Goal: Contribute content: Contribute content

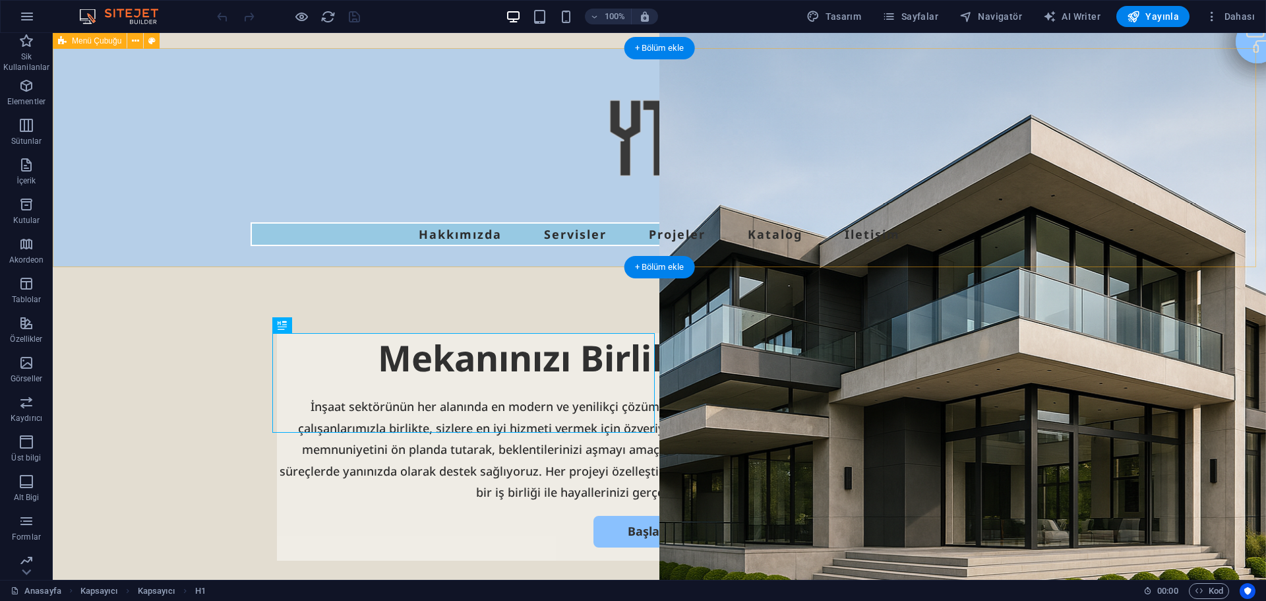
scroll to position [66, 0]
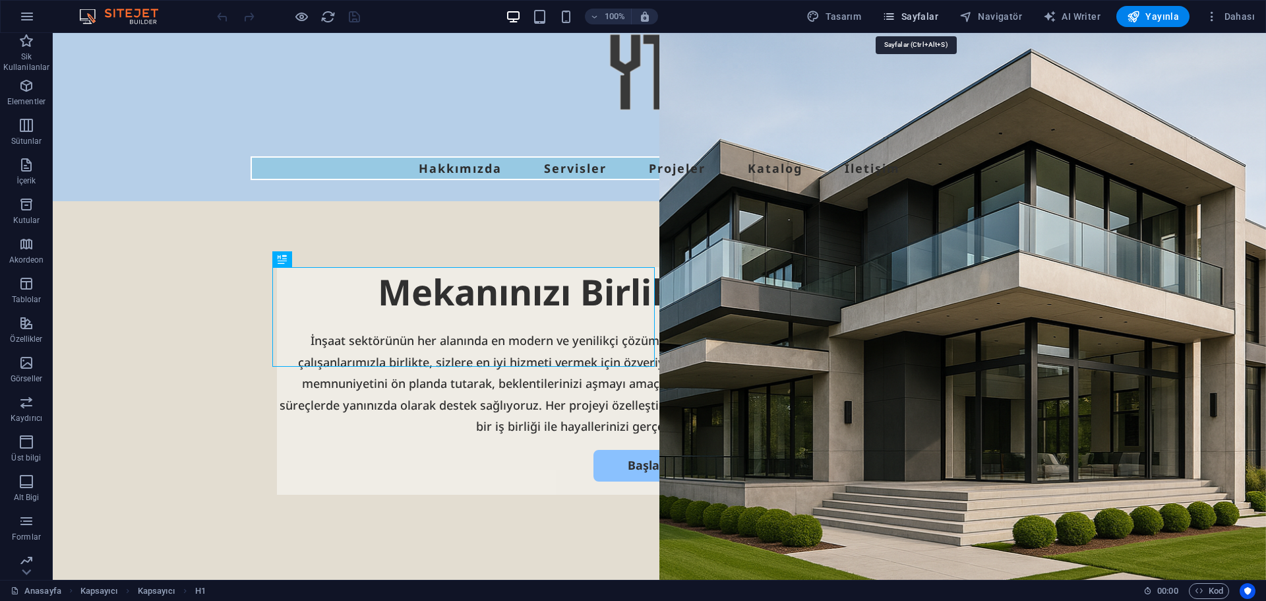
click at [927, 16] on span "Sayfalar" at bounding box center [911, 16] width 56 height 13
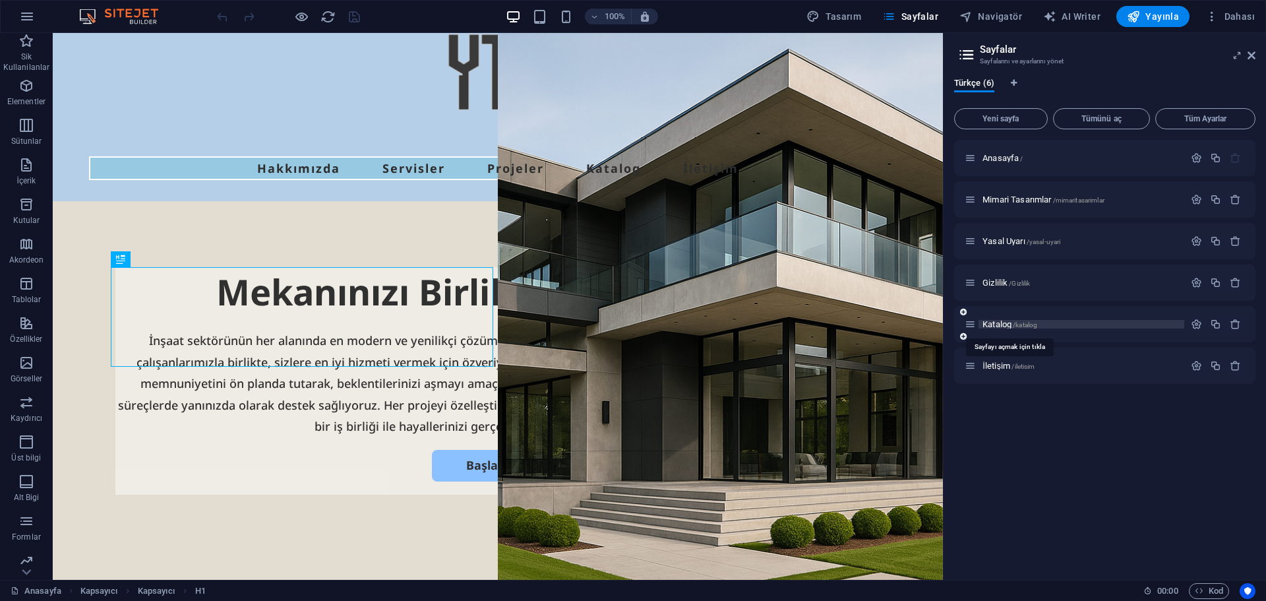
click at [987, 326] on span "Katalog /katalog" at bounding box center [1010, 324] width 55 height 10
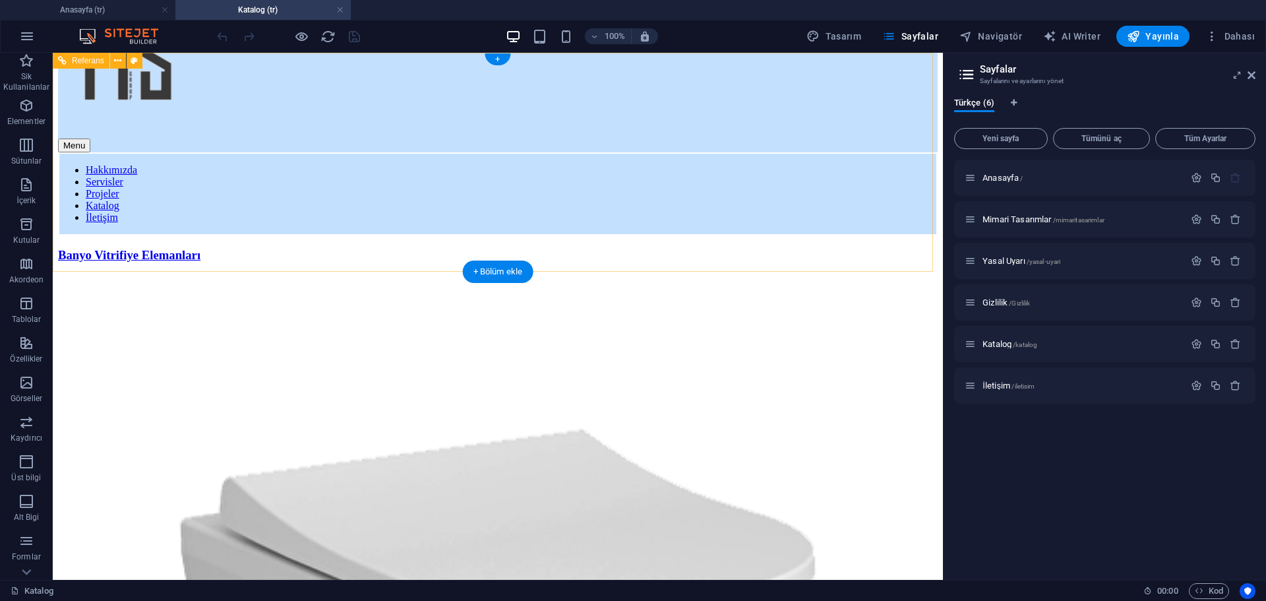
scroll to position [0, 0]
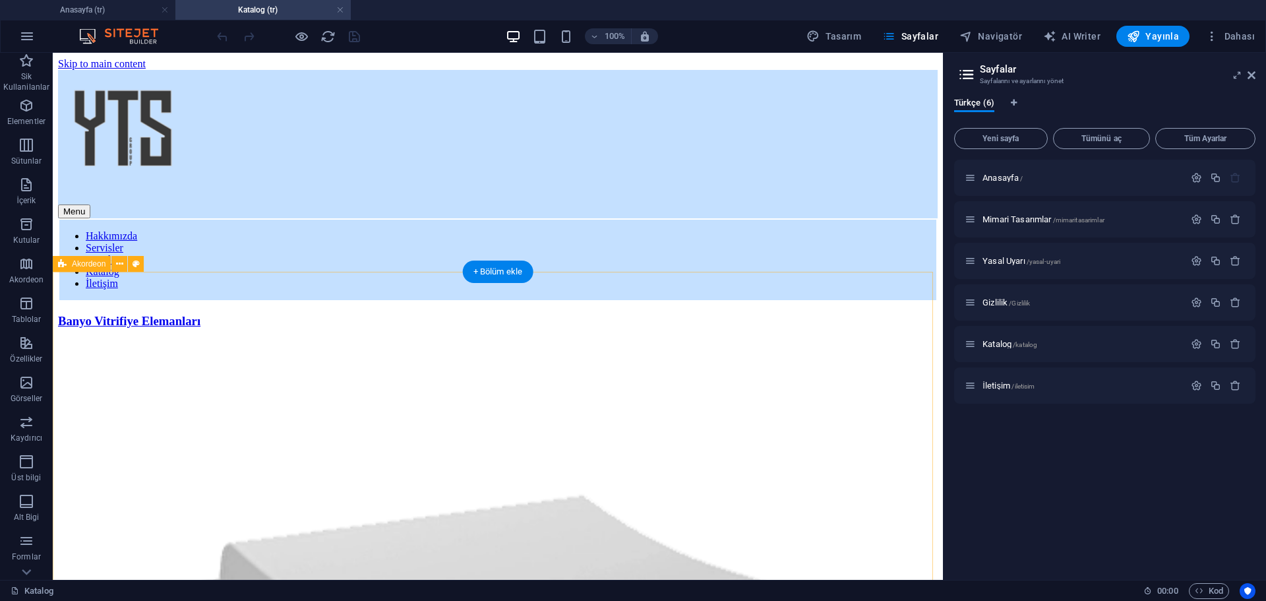
click at [1253, 74] on icon at bounding box center [1252, 75] width 8 height 11
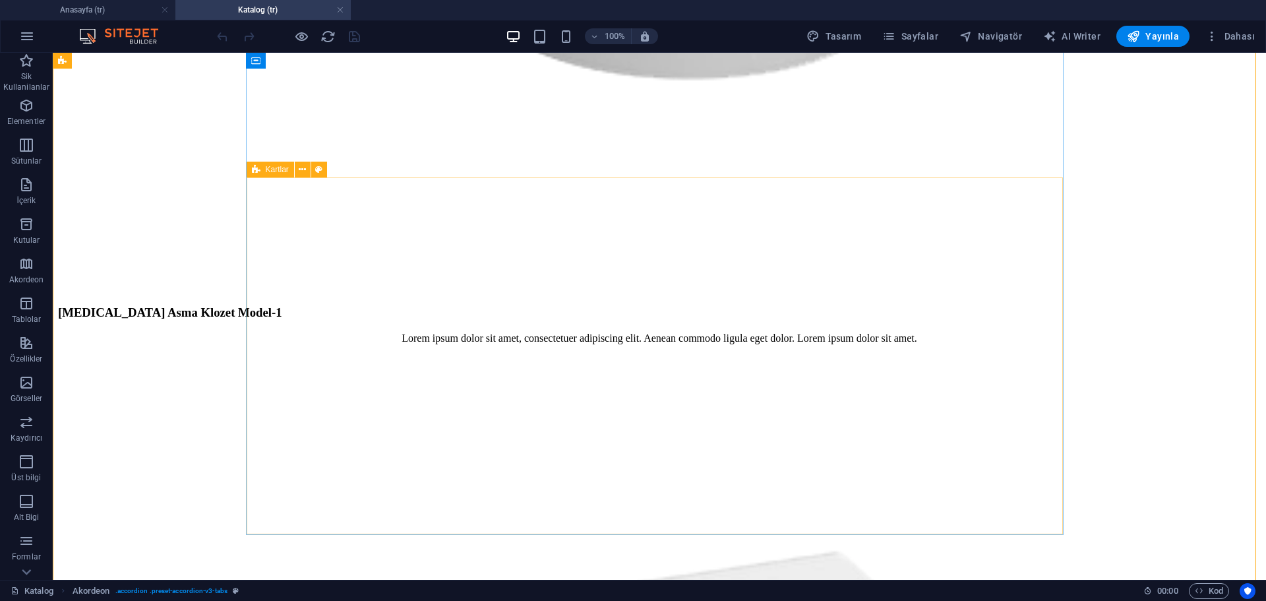
scroll to position [1319, 0]
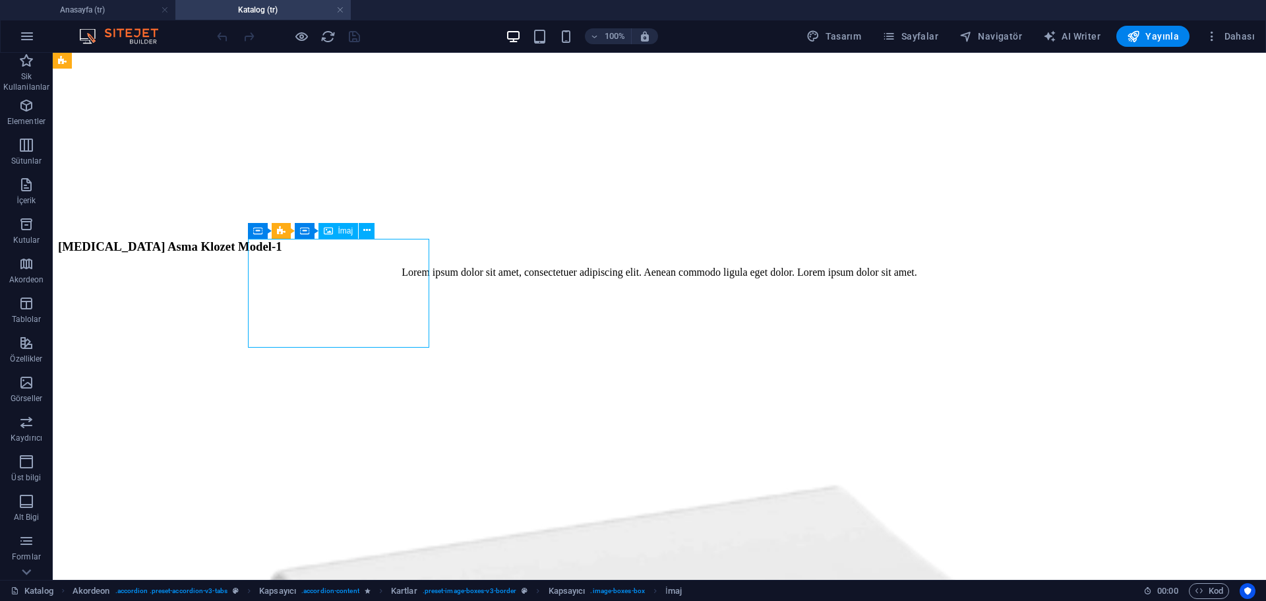
select select "%"
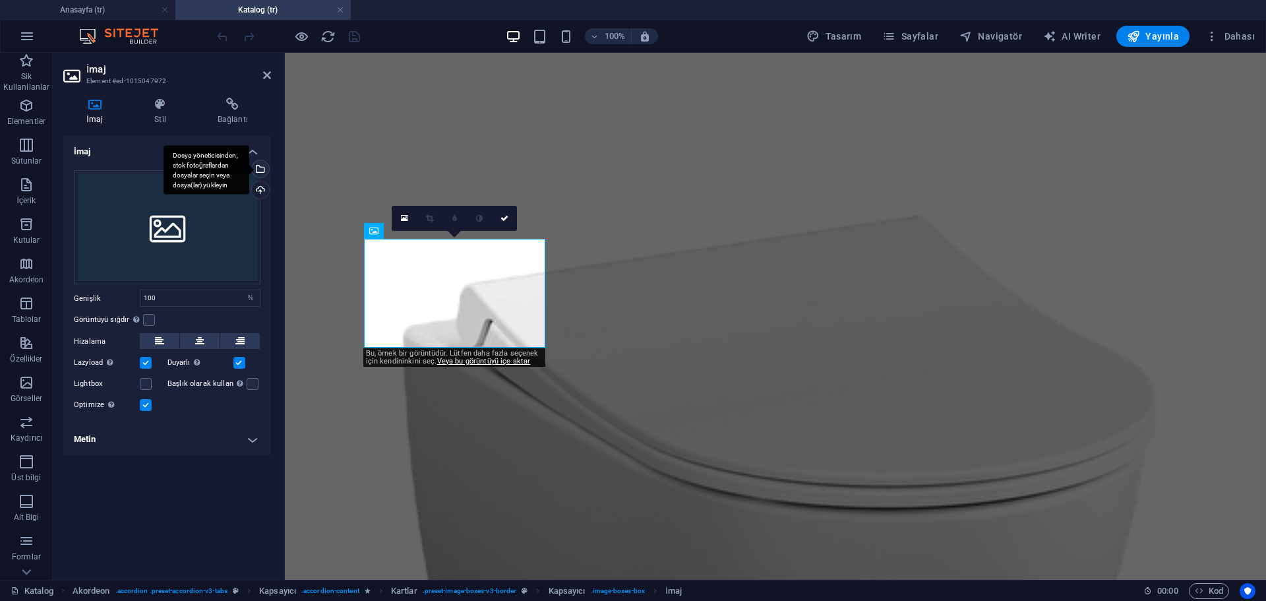
click at [249, 172] on div "Dosya yöneticisinden, stok fotoğraflardan dosyalar seçin veya dosya(lar) yükley…" at bounding box center [207, 169] width 86 height 49
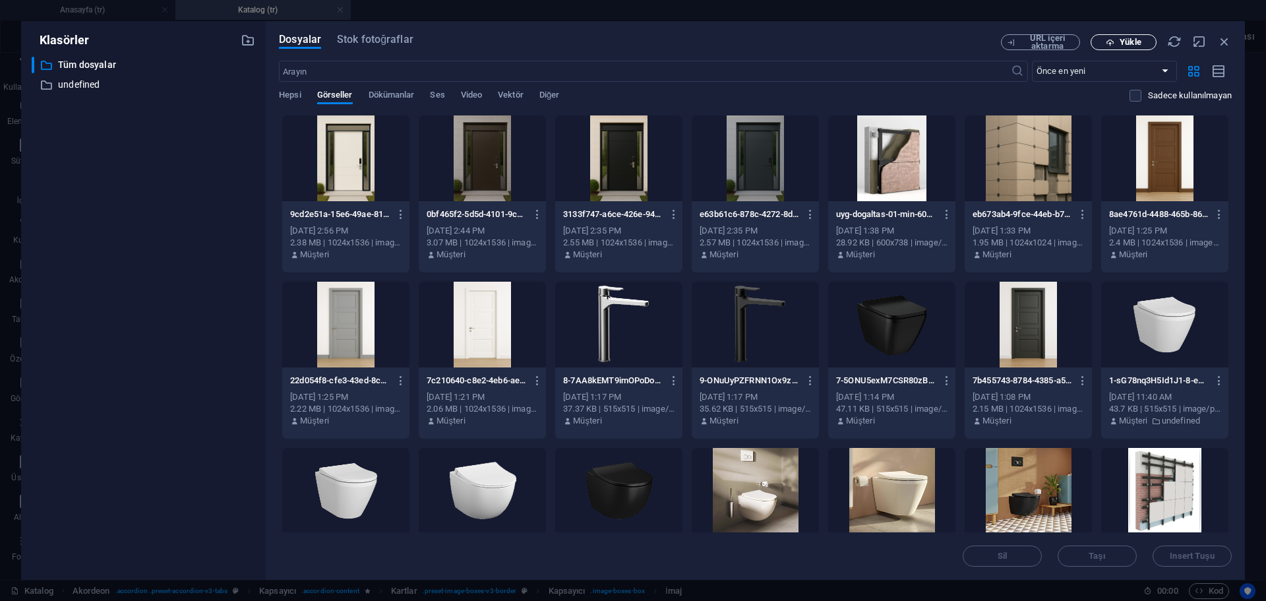
click at [1109, 39] on icon "button" at bounding box center [1110, 42] width 9 height 9
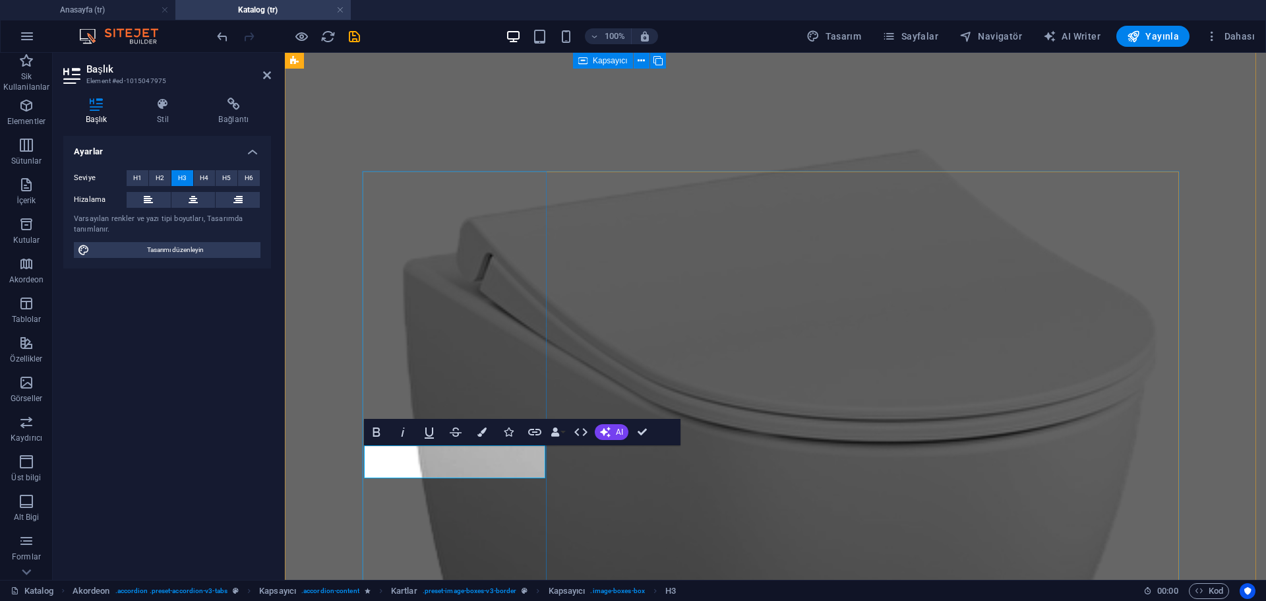
drag, startPoint x: 435, startPoint y: 468, endPoint x: 290, endPoint y: 466, distance: 145.8
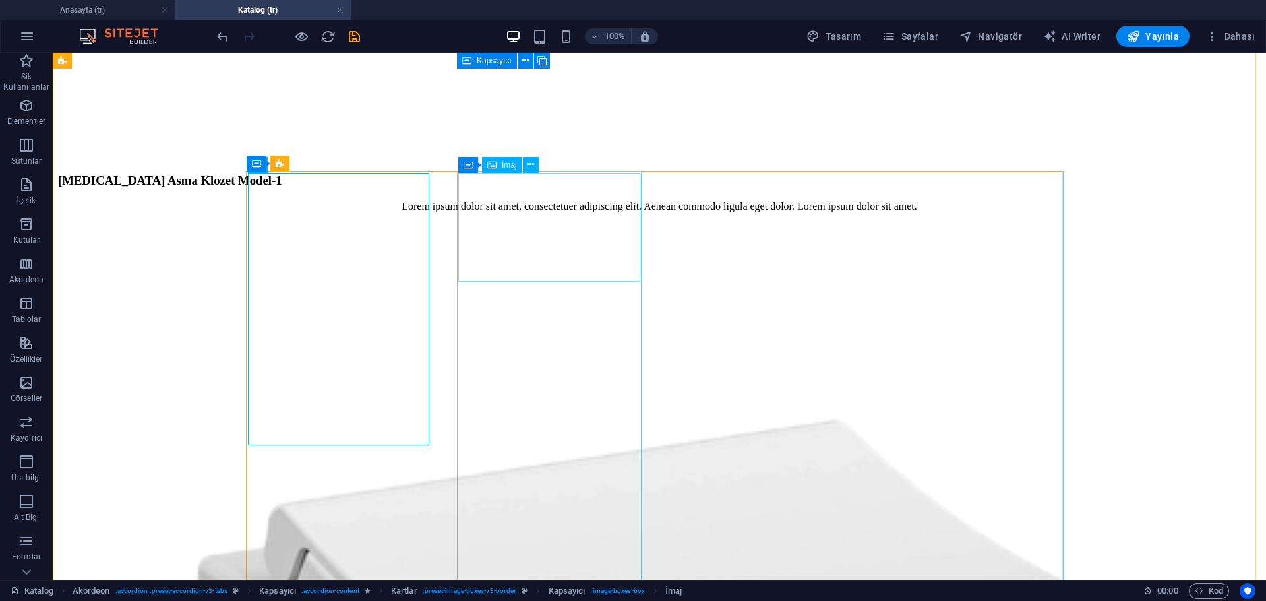
select select "%"
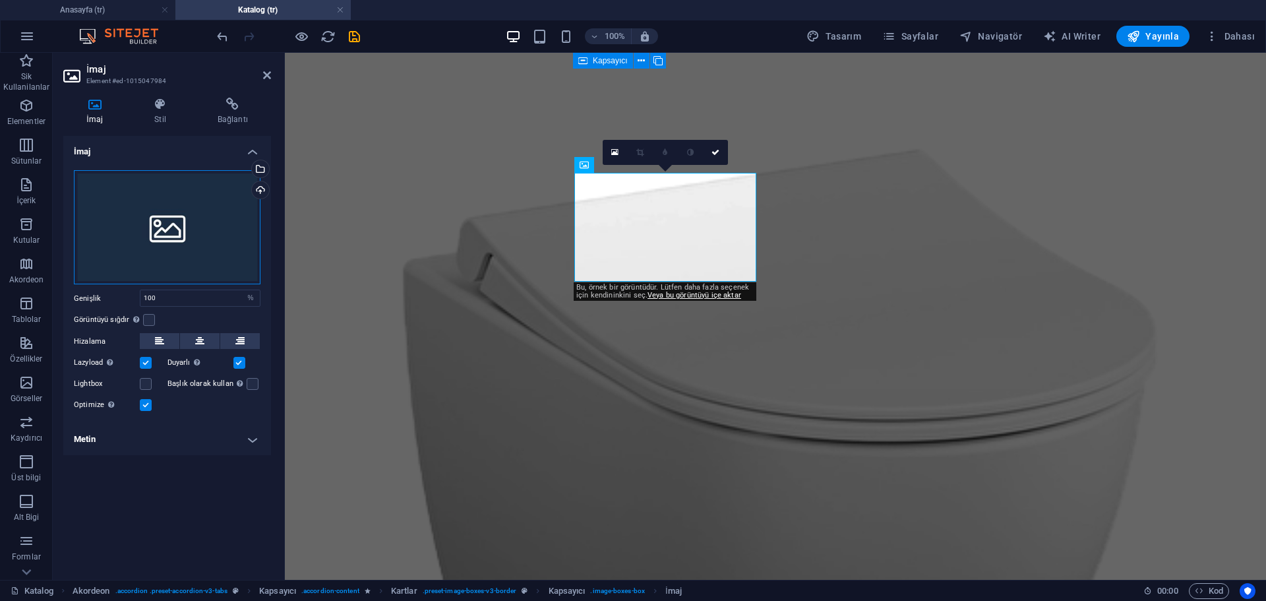
click at [167, 228] on div "Dosyaları buraya sürükleyin, dosyaları seçmek için tıklayın veya Dosyalardan ya…" at bounding box center [167, 227] width 187 height 115
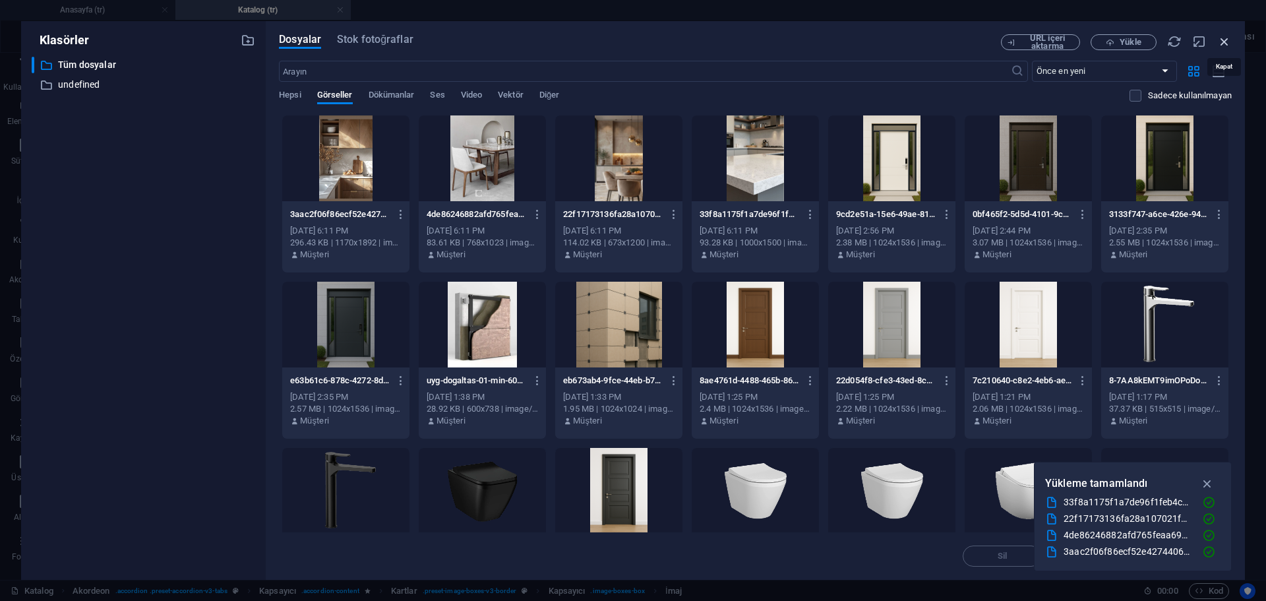
click at [1229, 36] on icon "button" at bounding box center [1225, 41] width 15 height 15
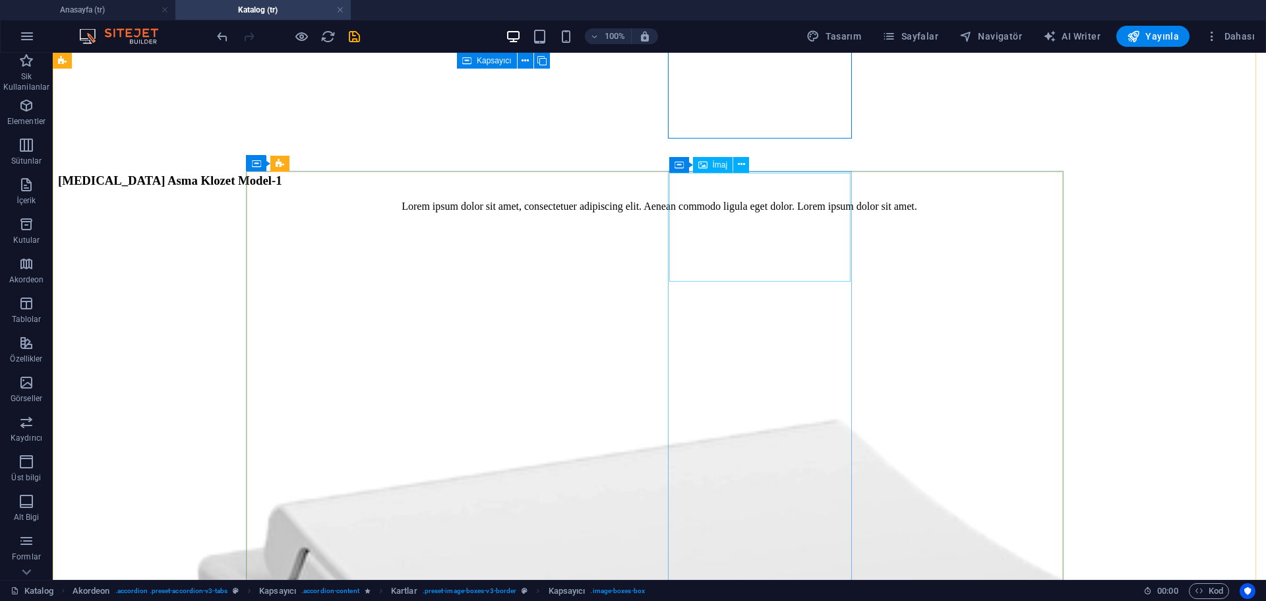
scroll to position [1451, 0]
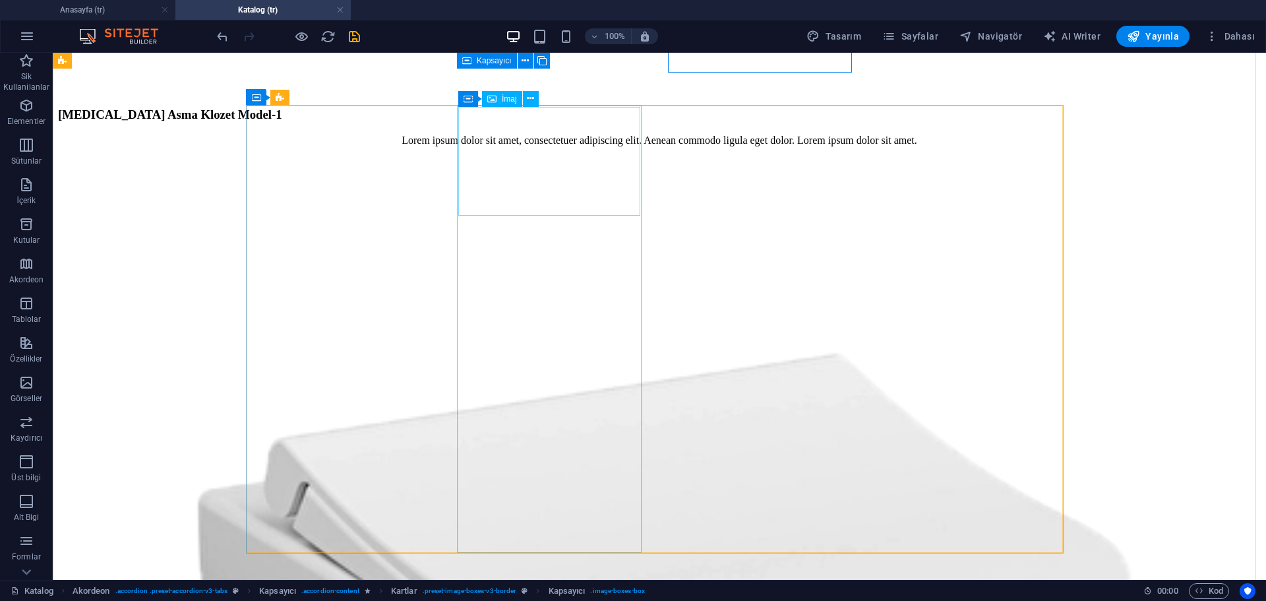
select select "%"
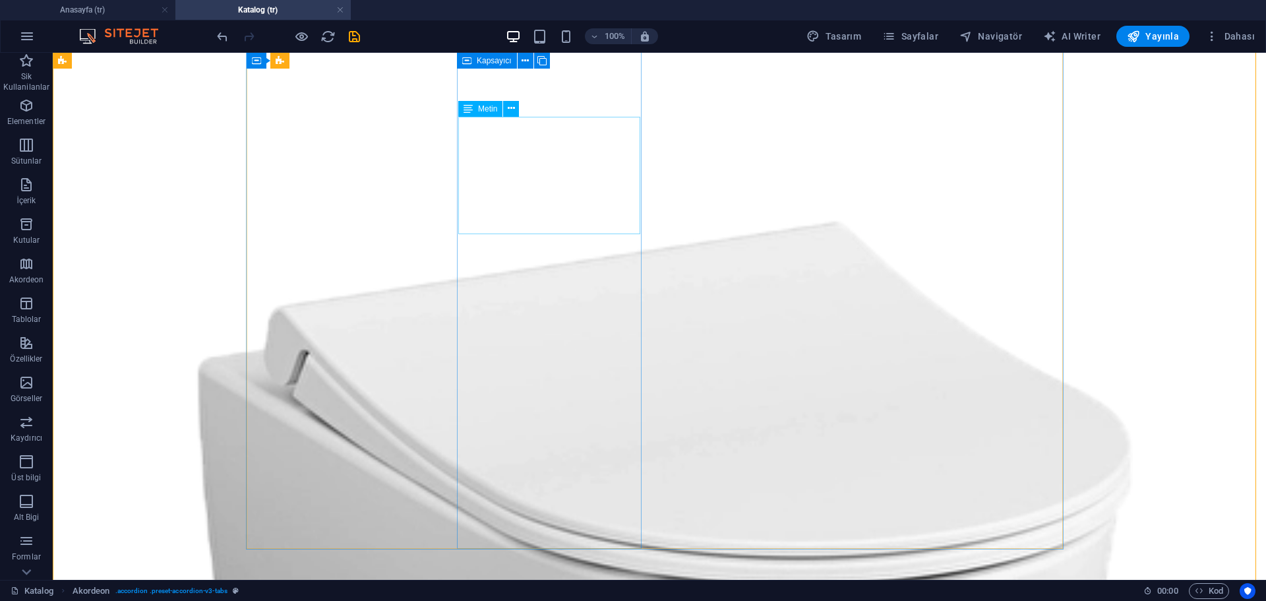
scroll to position [1517, 0]
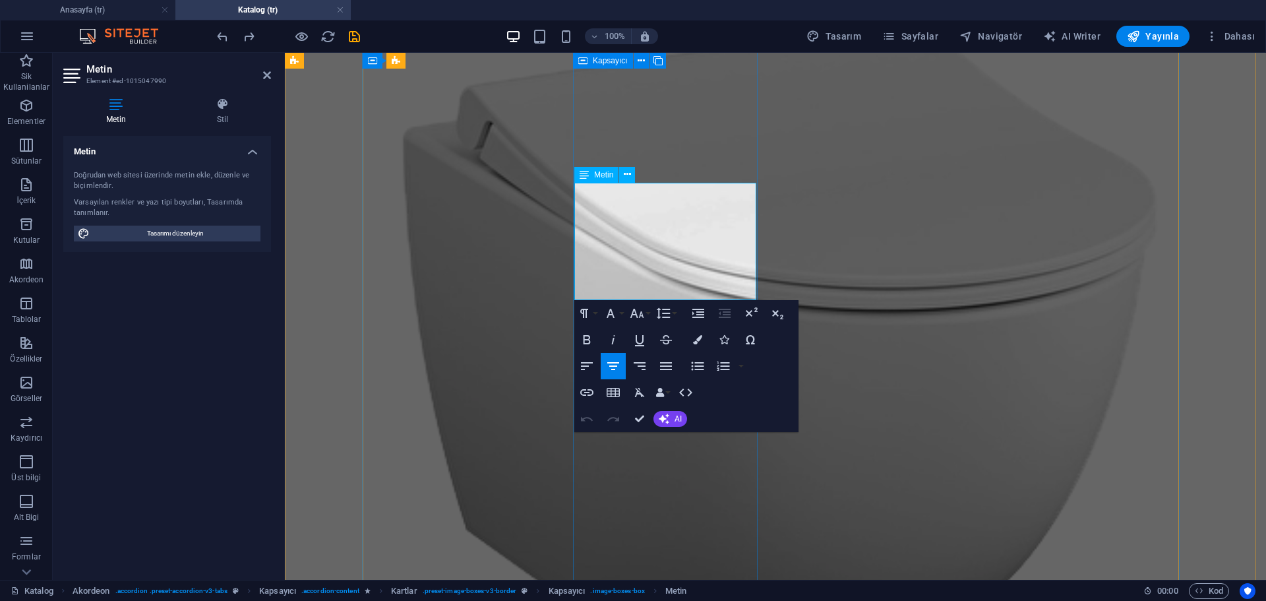
scroll to position [3280, 2]
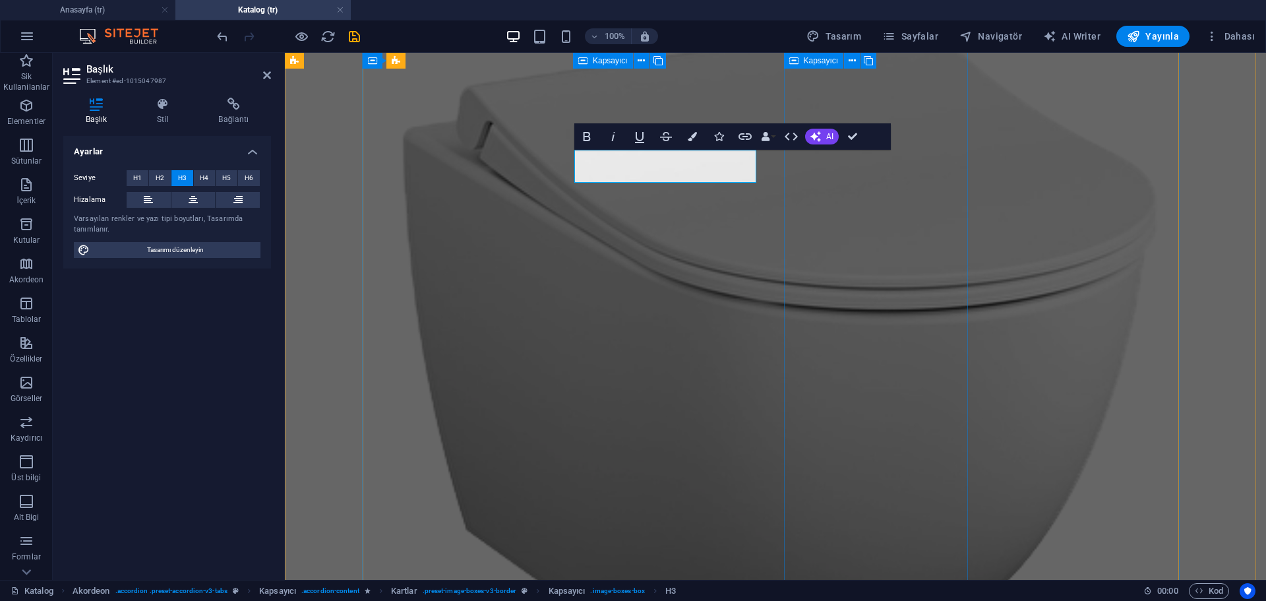
drag, startPoint x: 692, startPoint y: 173, endPoint x: 786, endPoint y: 183, distance: 94.8
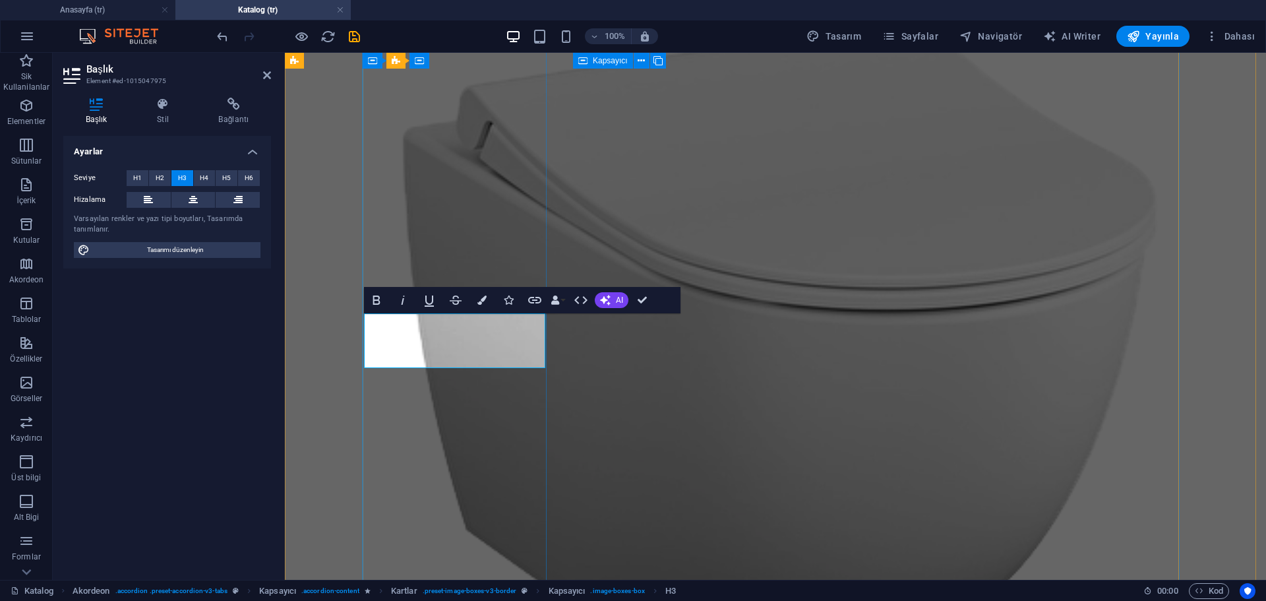
drag, startPoint x: 499, startPoint y: 361, endPoint x: 372, endPoint y: 359, distance: 127.3
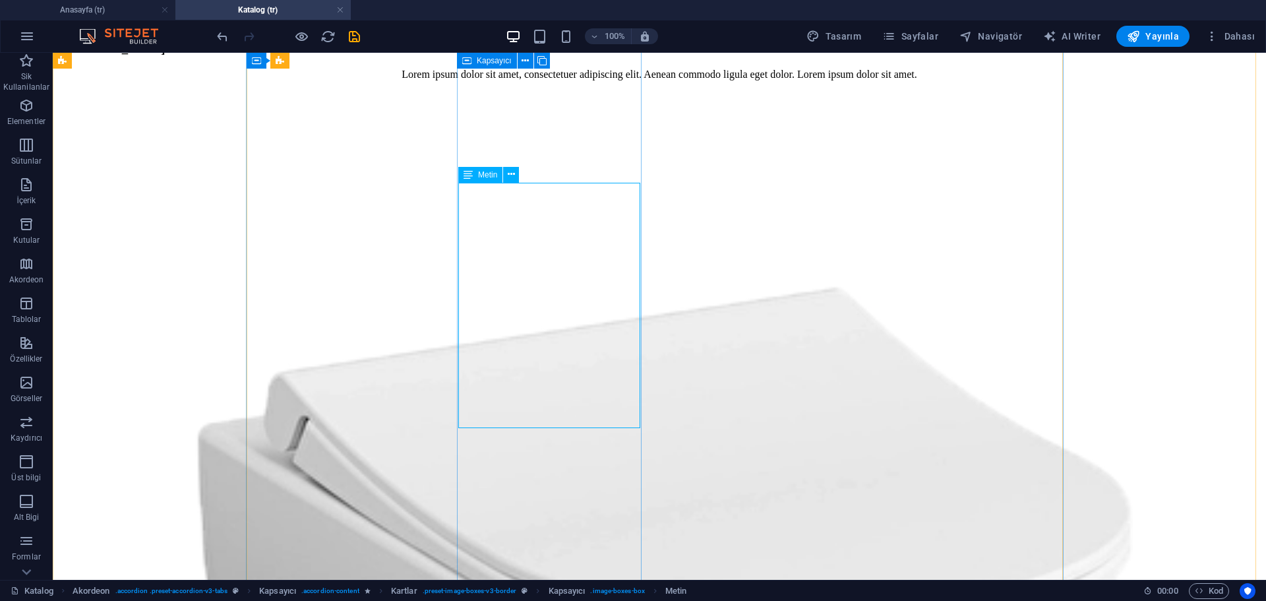
scroll to position [1451, 0]
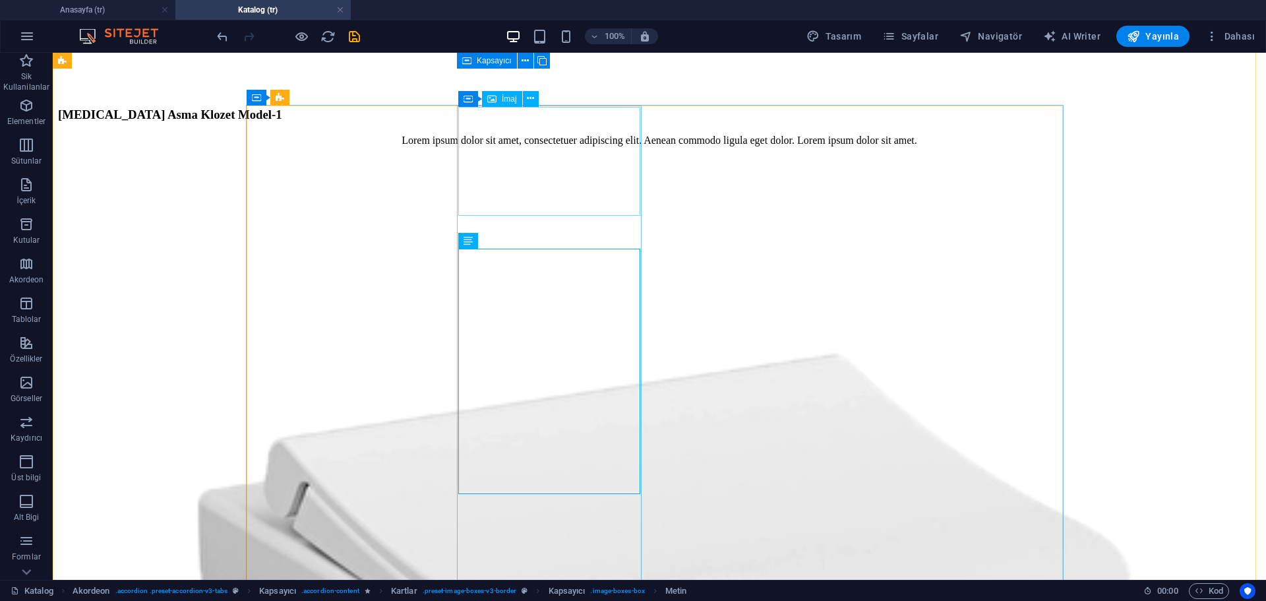
select select "%"
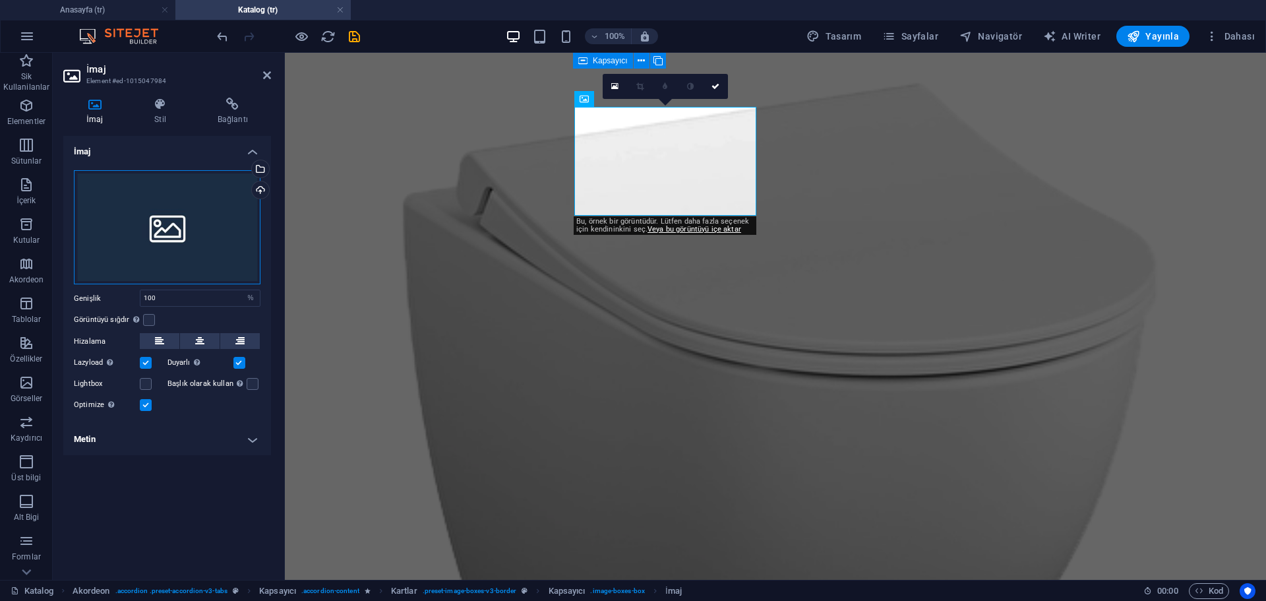
click at [189, 209] on div "Dosyaları buraya sürükleyin, dosyaları seçmek için tıklayın veya Dosyalardan ya…" at bounding box center [167, 227] width 187 height 115
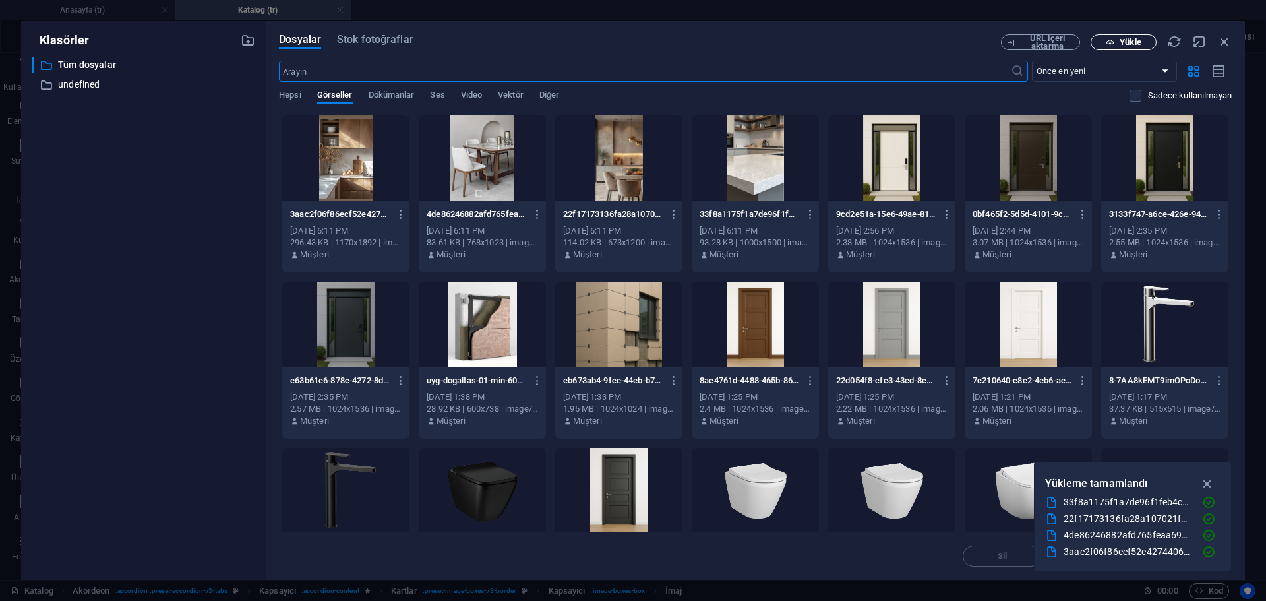
click at [1114, 48] on button "Yükle" at bounding box center [1124, 42] width 66 height 16
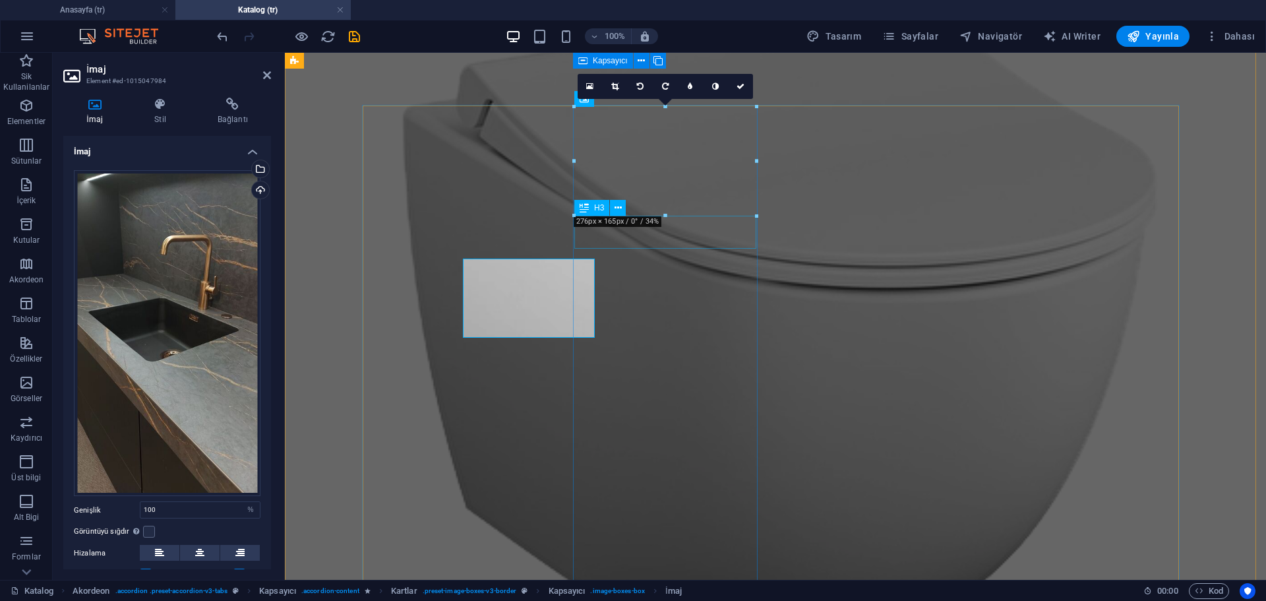
scroll to position [1451, 0]
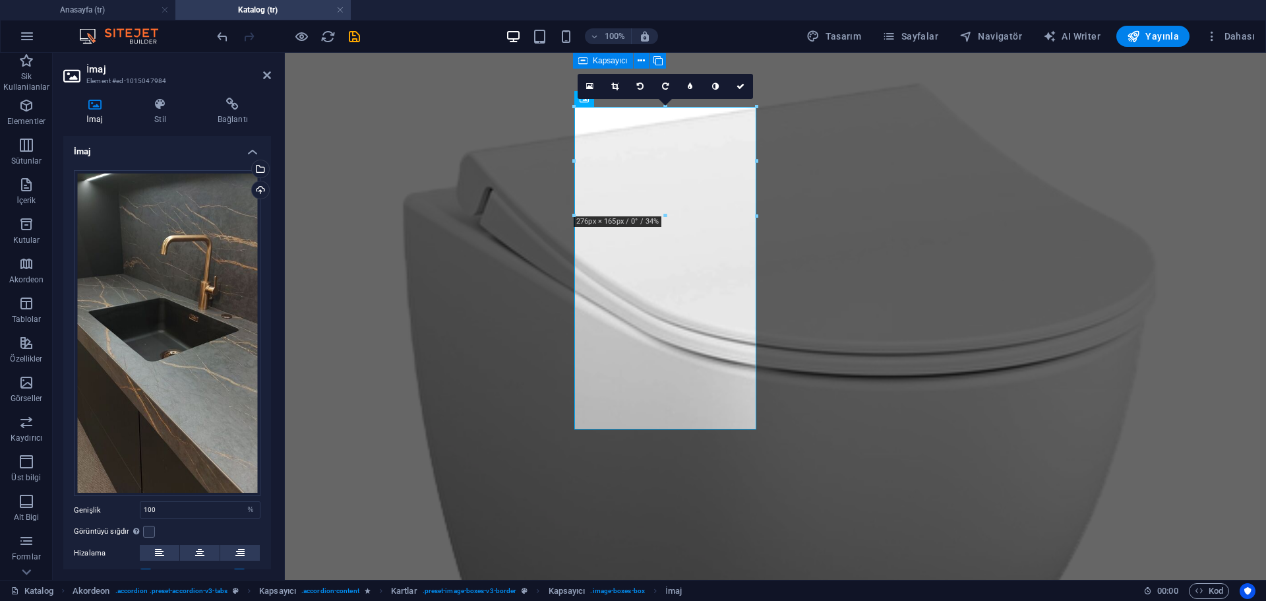
click at [617, 87] on icon at bounding box center [614, 86] width 7 height 8
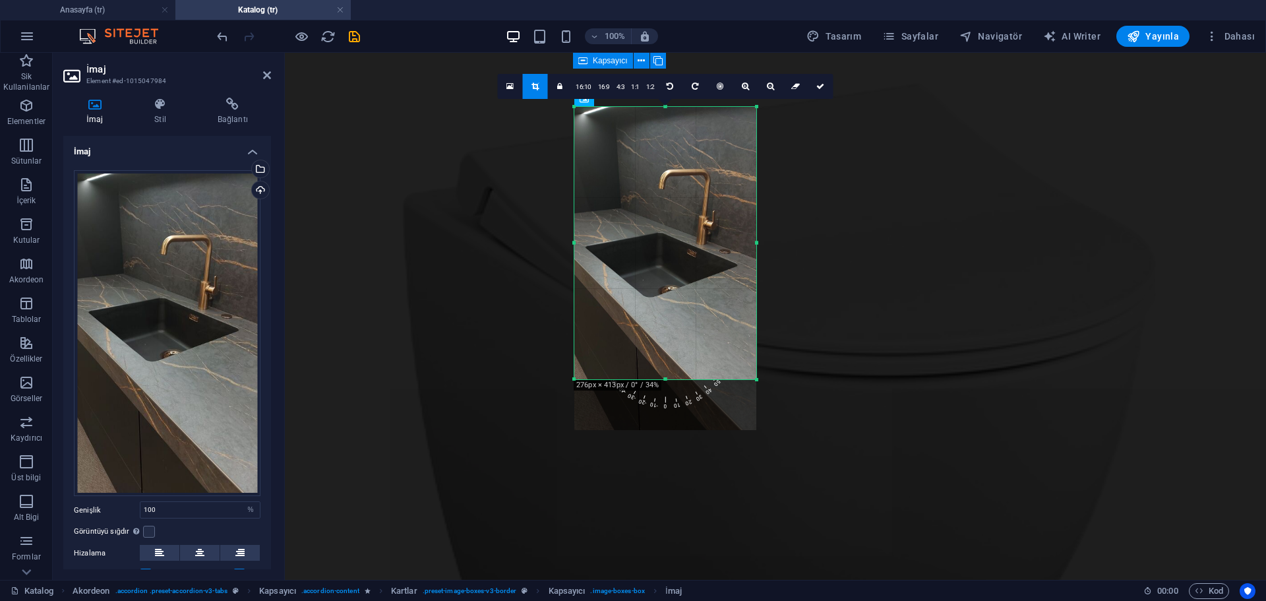
drag, startPoint x: 665, startPoint y: 427, endPoint x: 622, endPoint y: 377, distance: 66.0
click at [622, 377] on div at bounding box center [666, 379] width 182 height 5
drag, startPoint x: 816, startPoint y: 86, endPoint x: 511, endPoint y: 67, distance: 305.4
click at [817, 86] on icon at bounding box center [821, 86] width 8 height 8
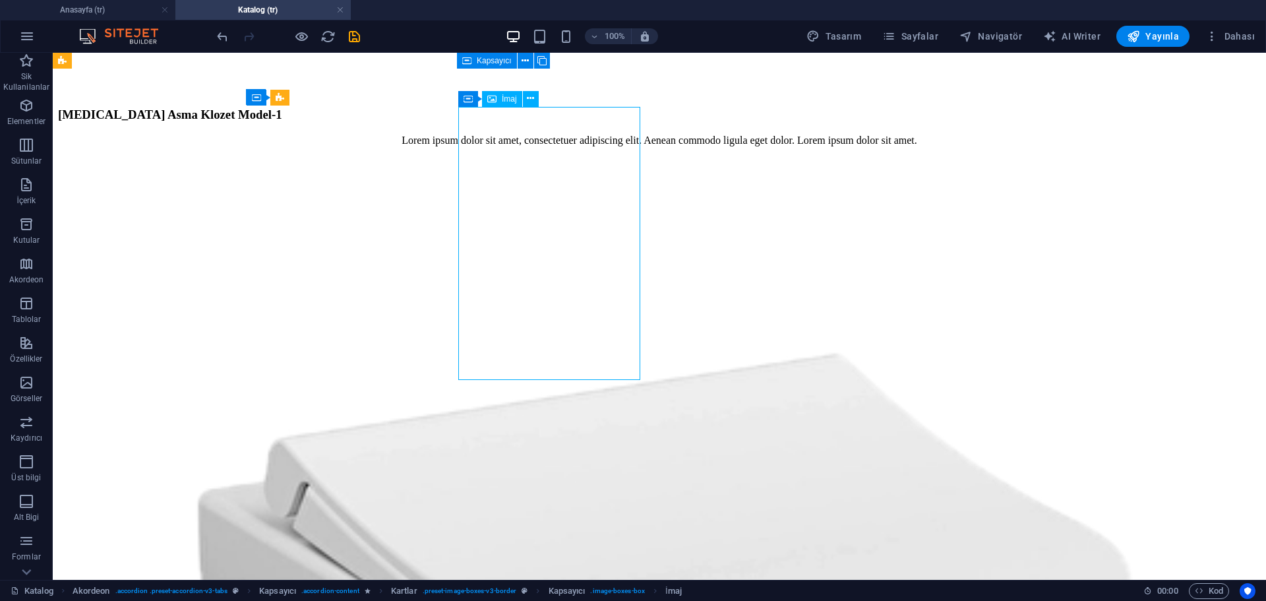
select select "%"
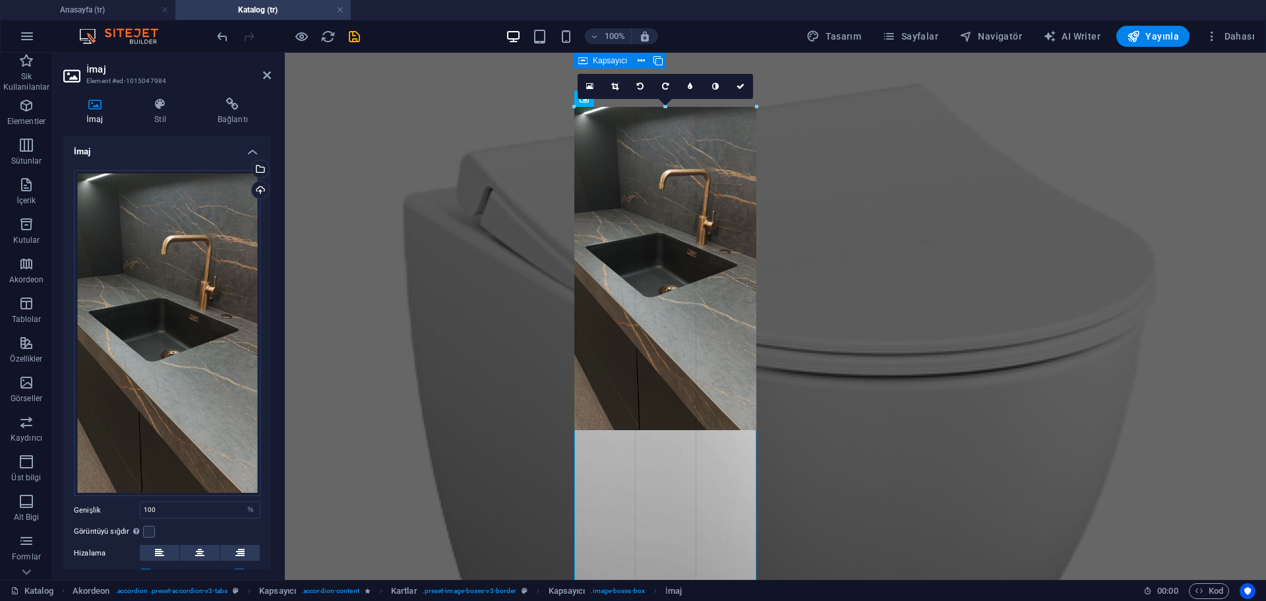
drag, startPoint x: 664, startPoint y: 377, endPoint x: 515, endPoint y: 378, distance: 149.1
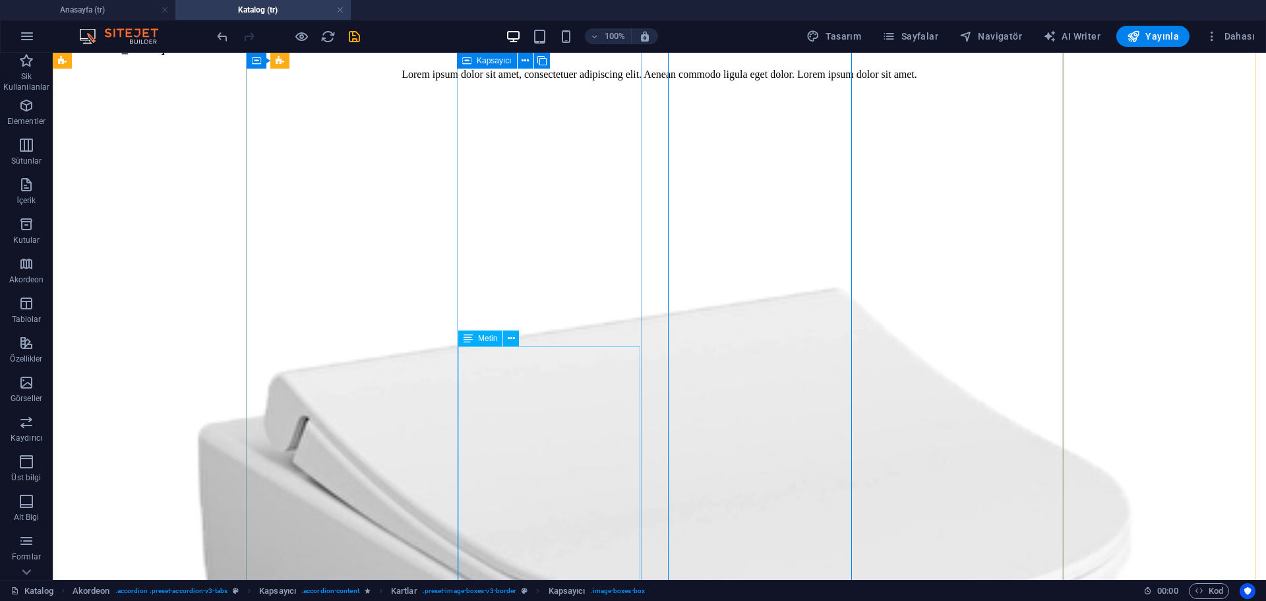
scroll to position [1583, 0]
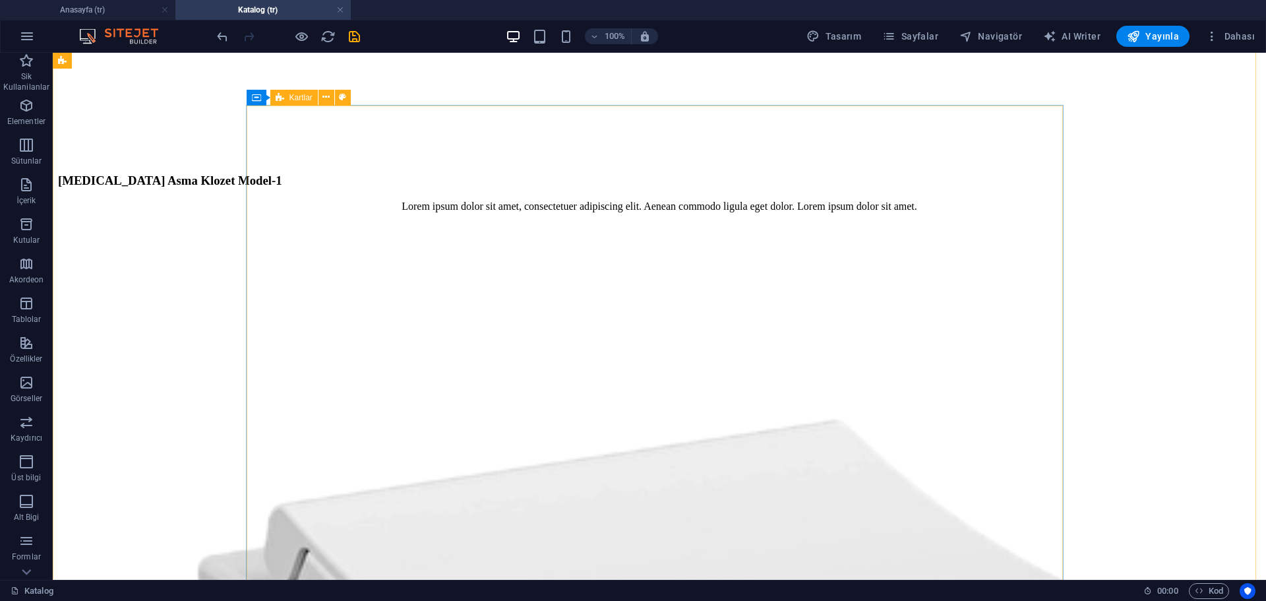
scroll to position [1451, 0]
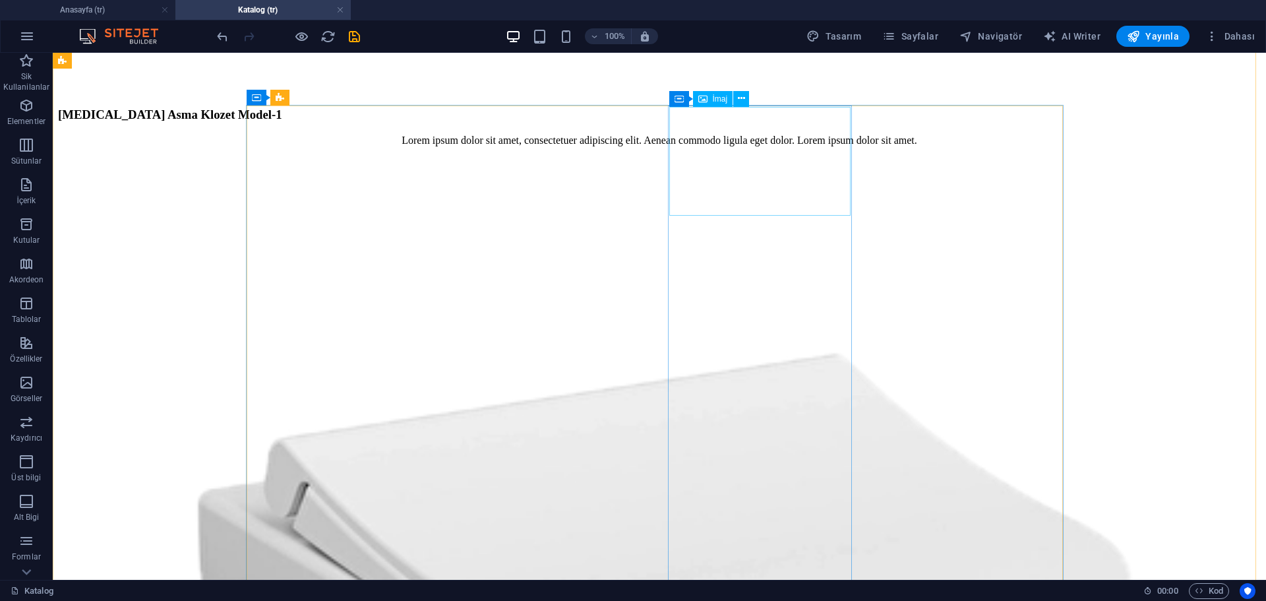
select select "%"
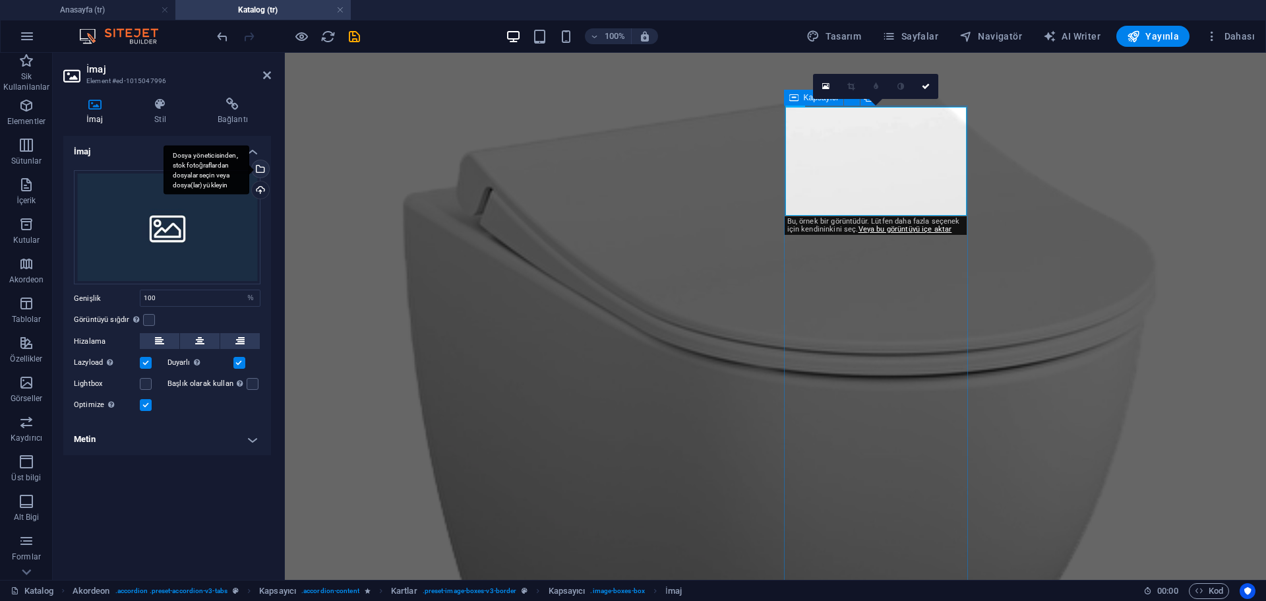
click at [263, 169] on div "Dosya yöneticisinden, stok fotoğraflardan dosyalar seçin veya dosya(lar) yükley…" at bounding box center [259, 170] width 20 height 20
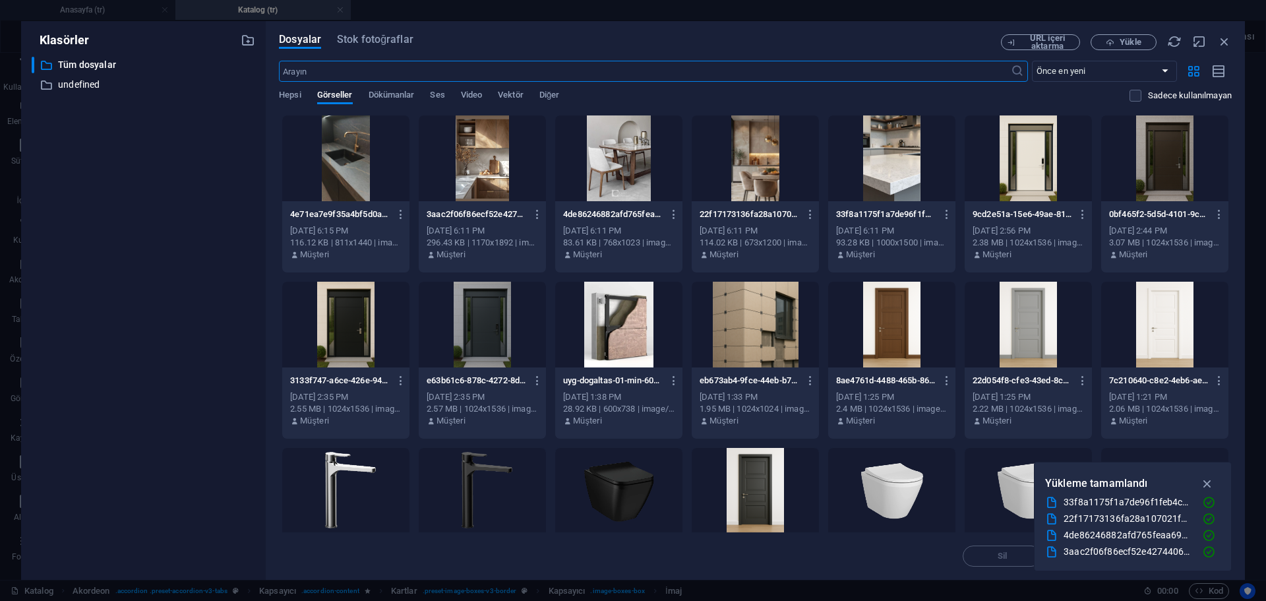
click at [610, 166] on div at bounding box center [618, 158] width 127 height 86
drag, startPoint x: 610, startPoint y: 166, endPoint x: 380, endPoint y: 193, distance: 231.7
click at [610, 166] on div "1" at bounding box center [618, 158] width 127 height 86
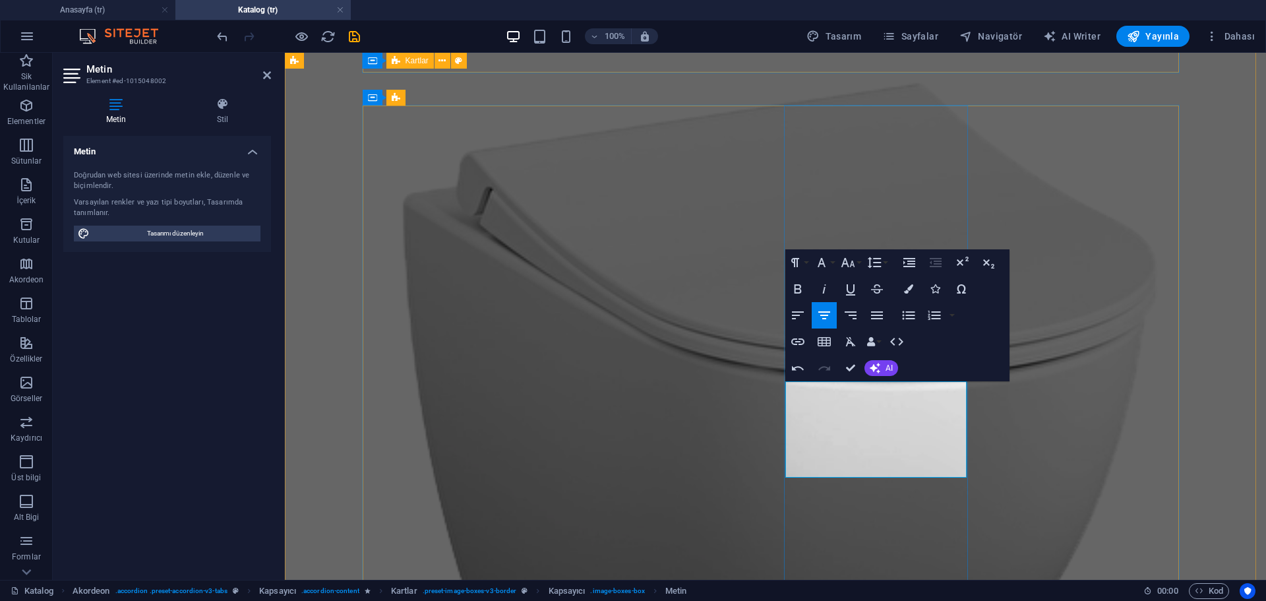
drag, startPoint x: 883, startPoint y: 387, endPoint x: 805, endPoint y: 391, distance: 78.0
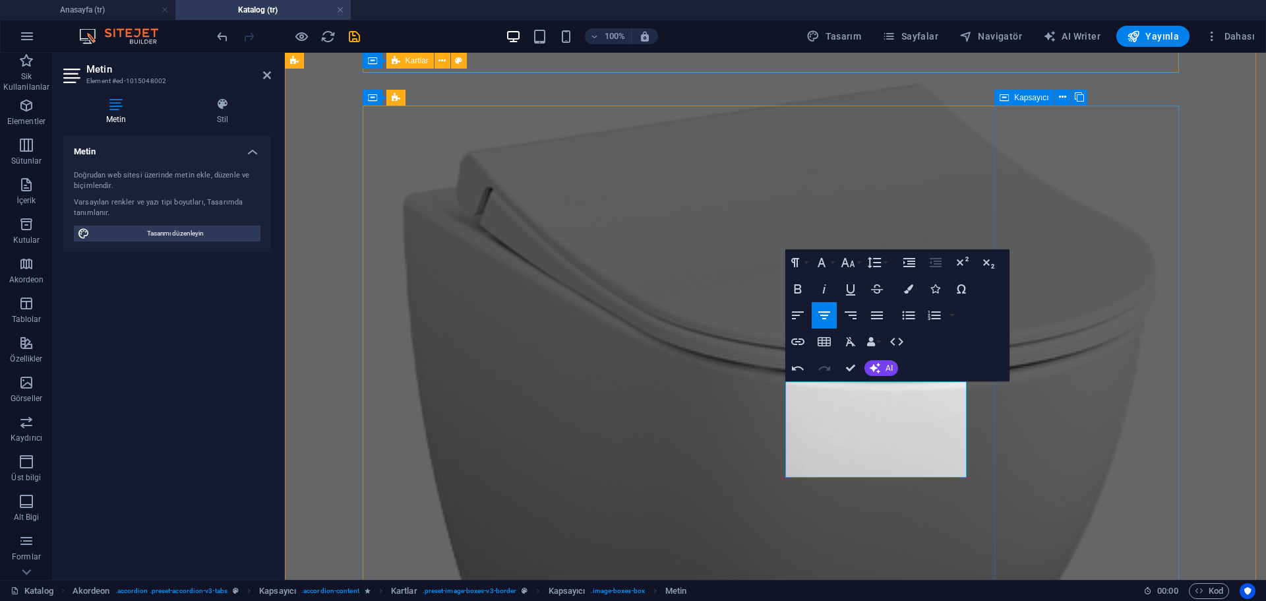
drag, startPoint x: 851, startPoint y: 457, endPoint x: 1047, endPoint y: 449, distance: 196.1
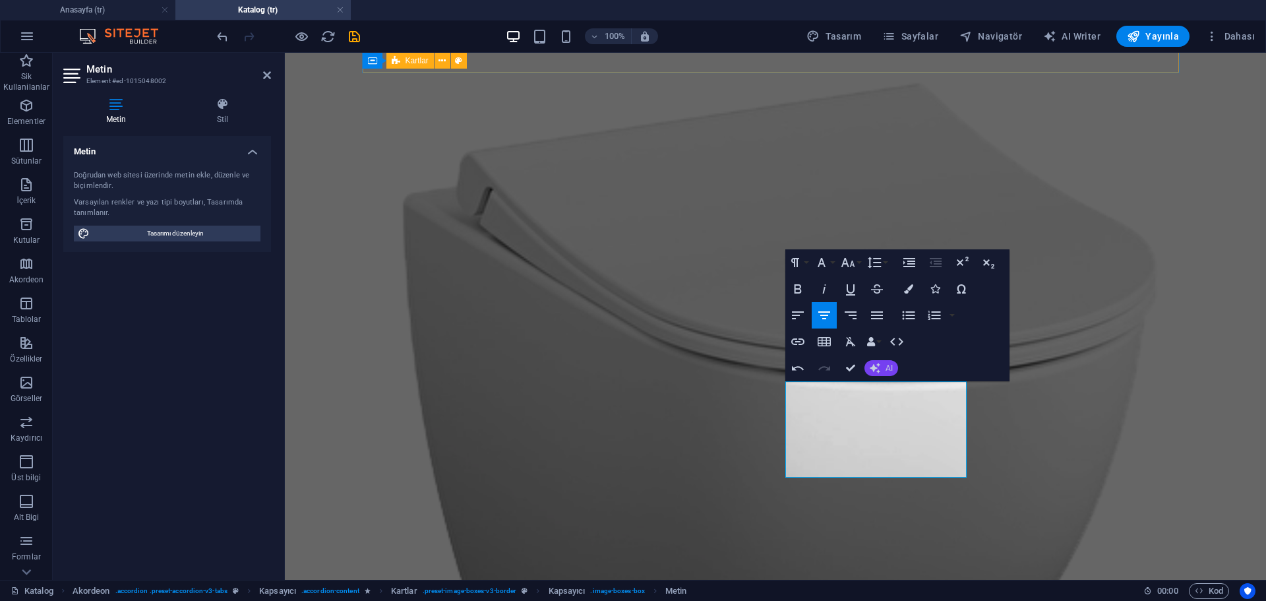
click at [883, 371] on button "AI" at bounding box center [882, 368] width 34 height 16
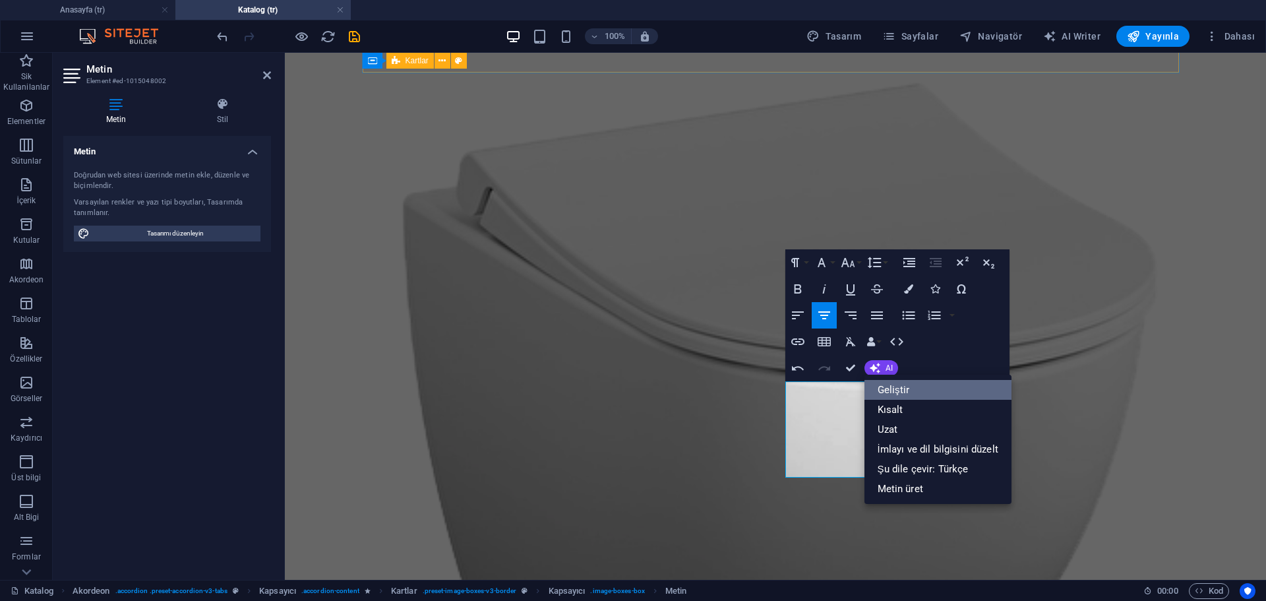
click at [907, 396] on link "Geliştir" at bounding box center [938, 390] width 147 height 20
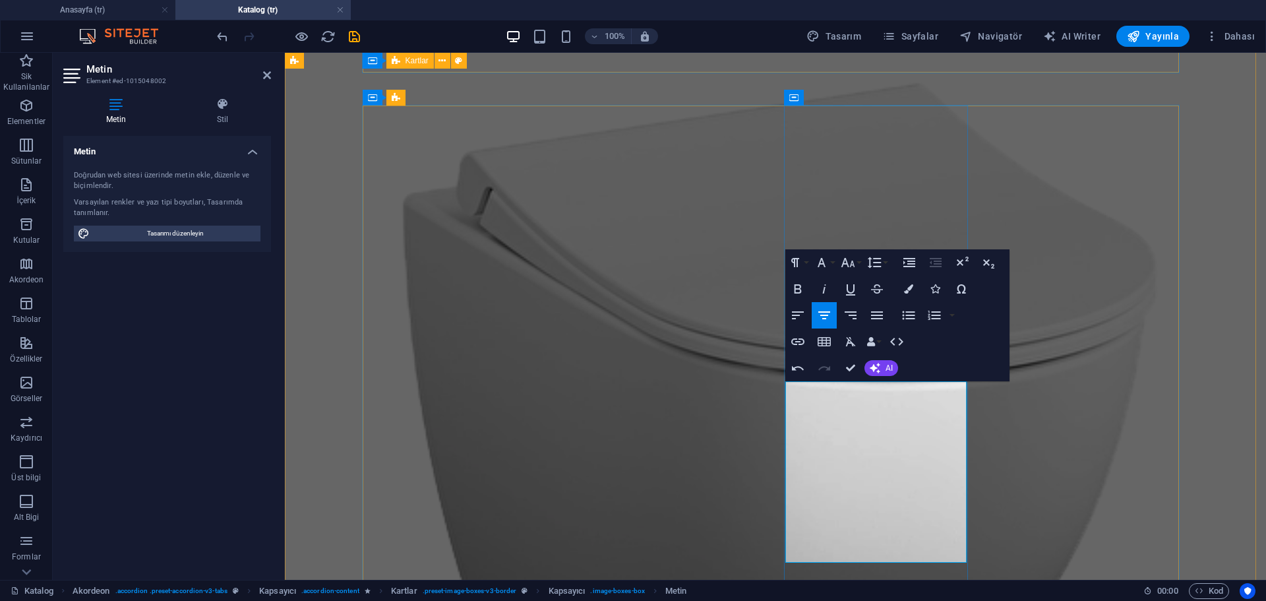
drag, startPoint x: 803, startPoint y: 497, endPoint x: 1009, endPoint y: 566, distance: 217.6
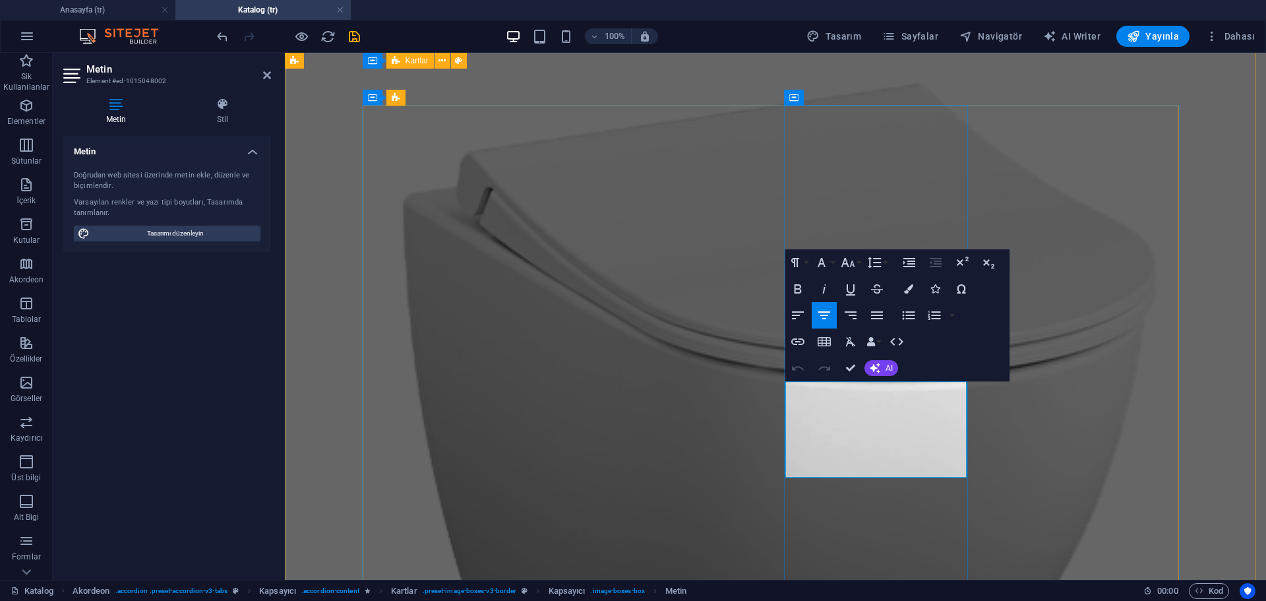
click at [890, 367] on span "AI" at bounding box center [889, 368] width 7 height 8
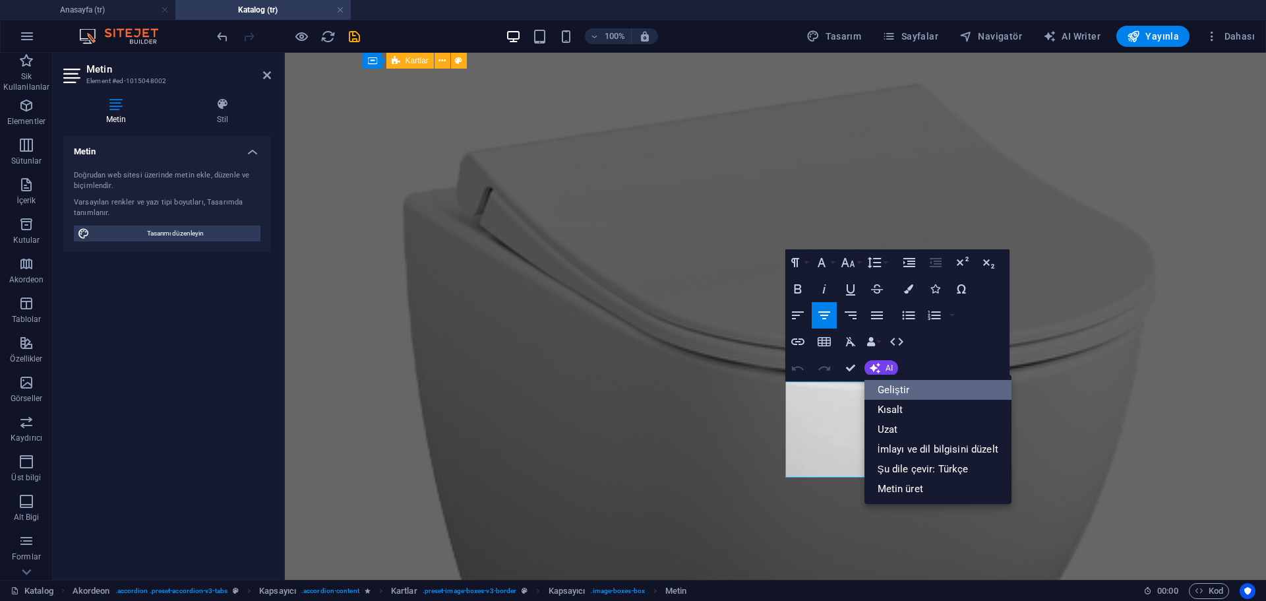
click at [898, 388] on link "Geliştir" at bounding box center [938, 390] width 147 height 20
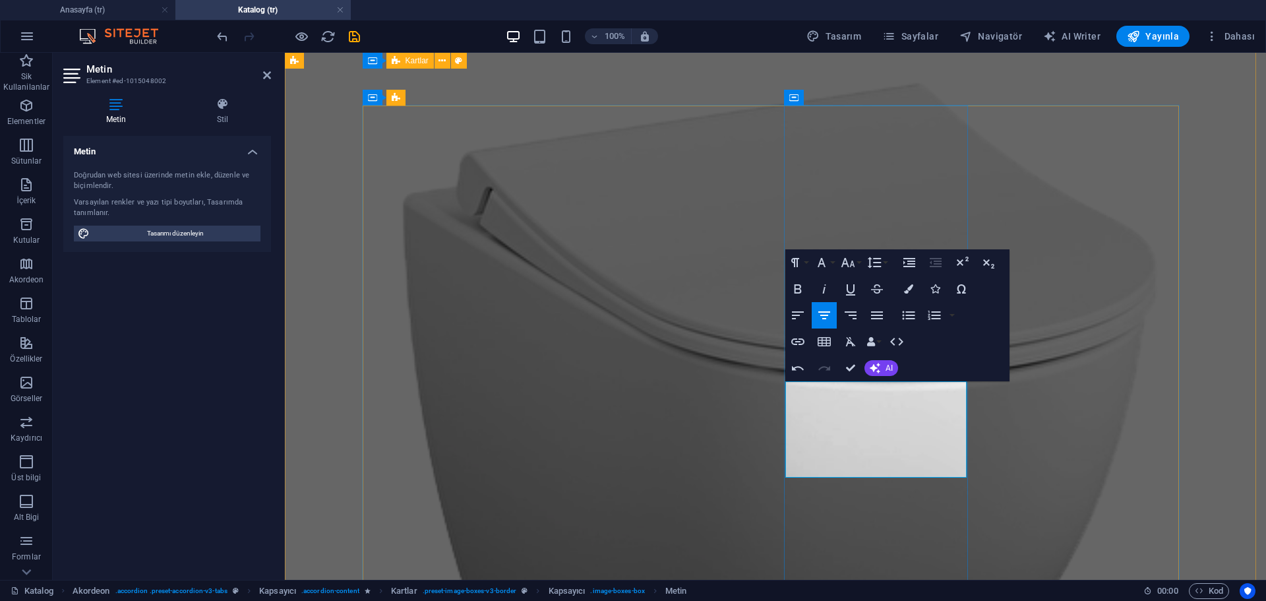
click at [886, 370] on span "AI" at bounding box center [889, 368] width 7 height 8
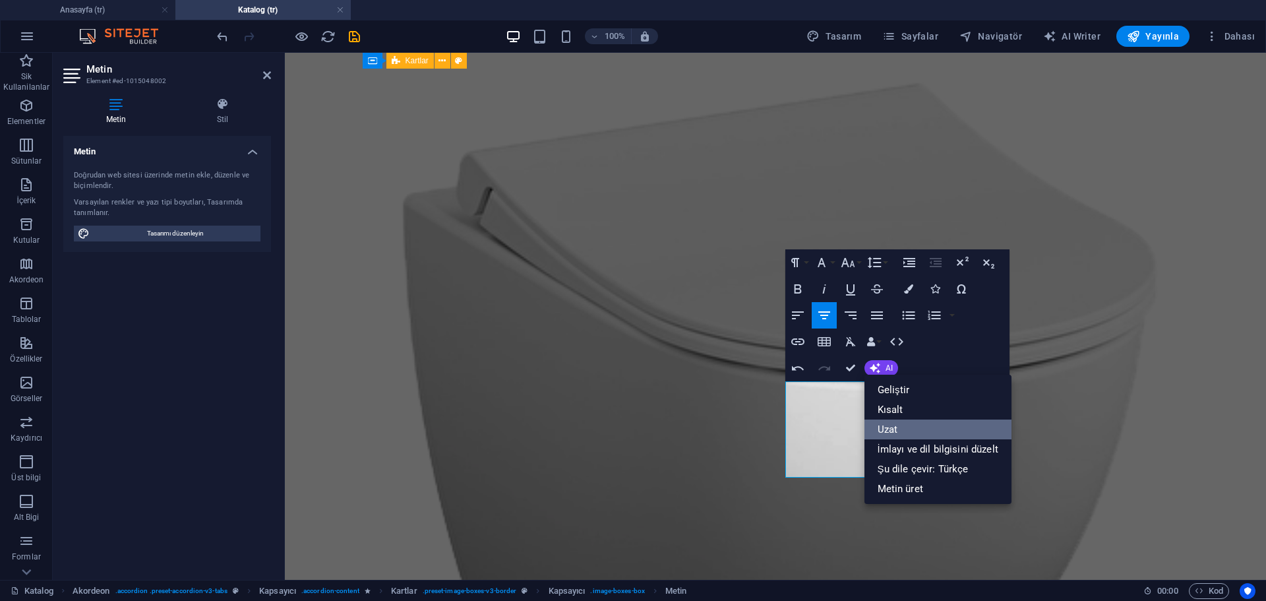
click at [898, 422] on link "Uzat" at bounding box center [938, 430] width 147 height 20
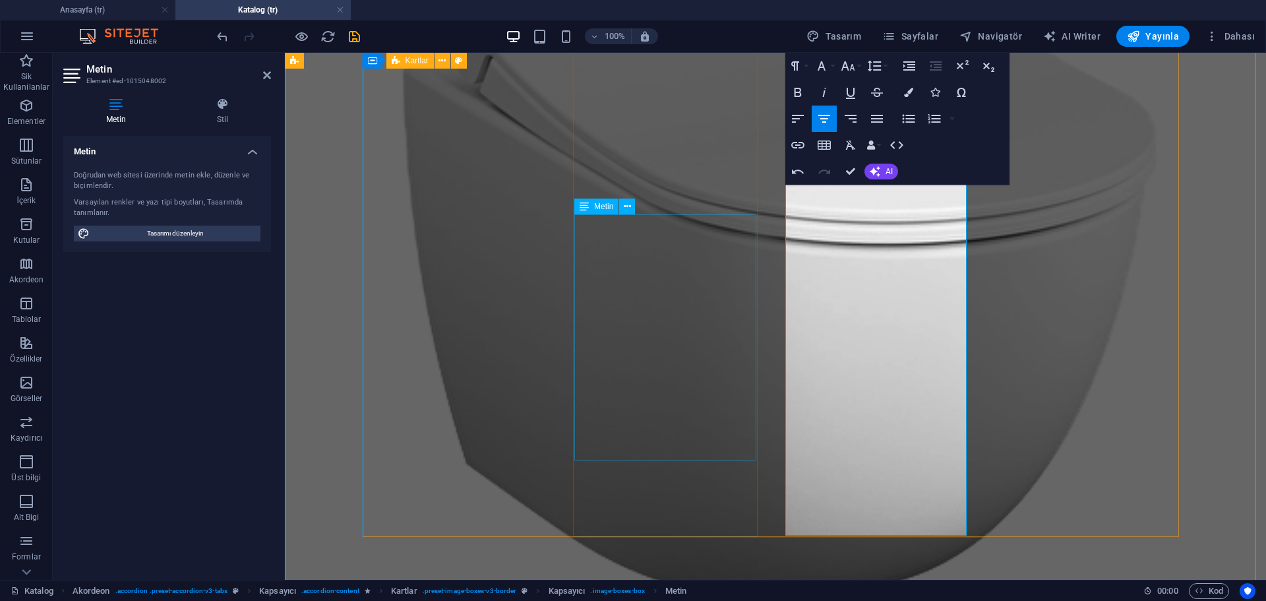
scroll to position [1649, 0]
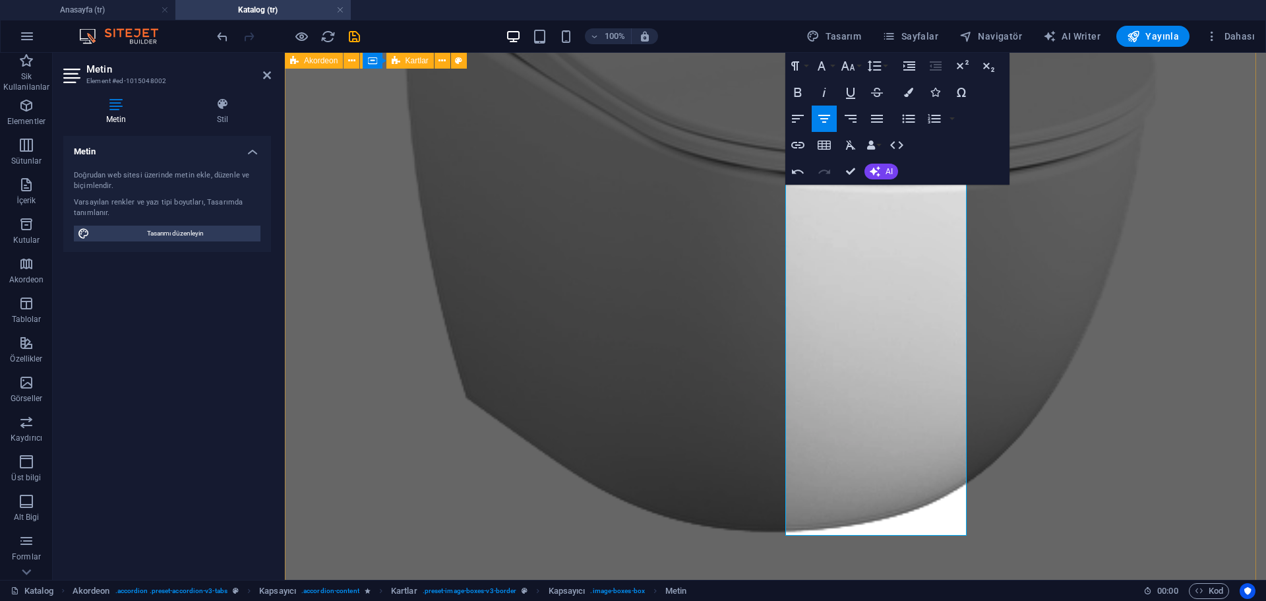
drag, startPoint x: 917, startPoint y: 460, endPoint x: 990, endPoint y: 543, distance: 110.8
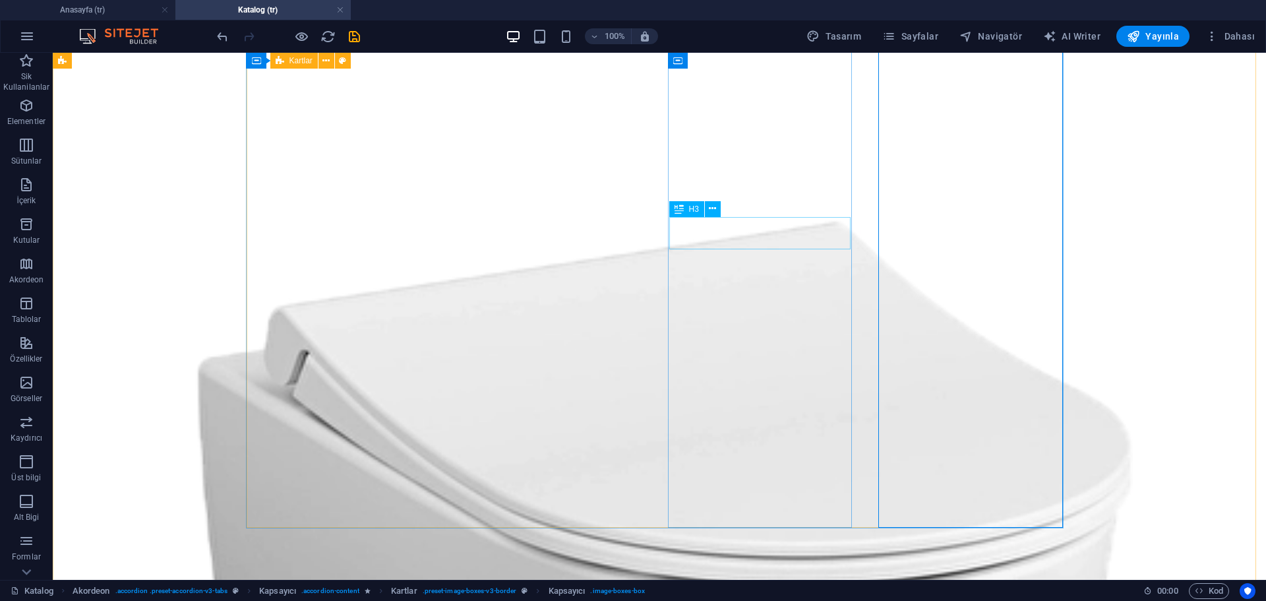
scroll to position [1451, 0]
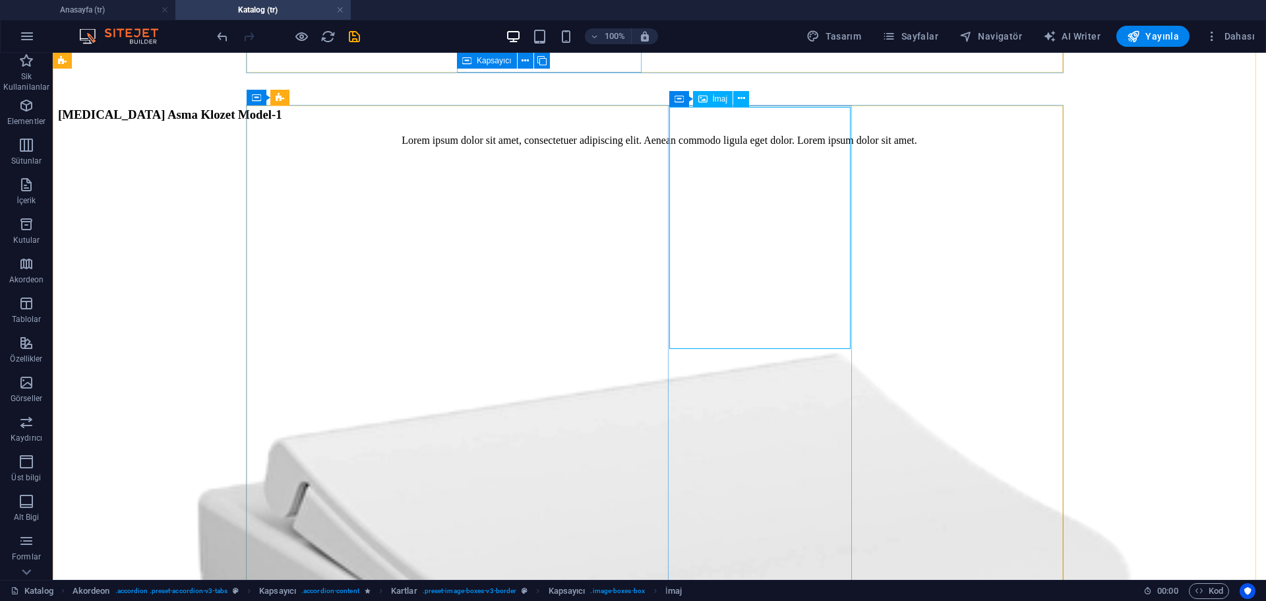
select select "%"
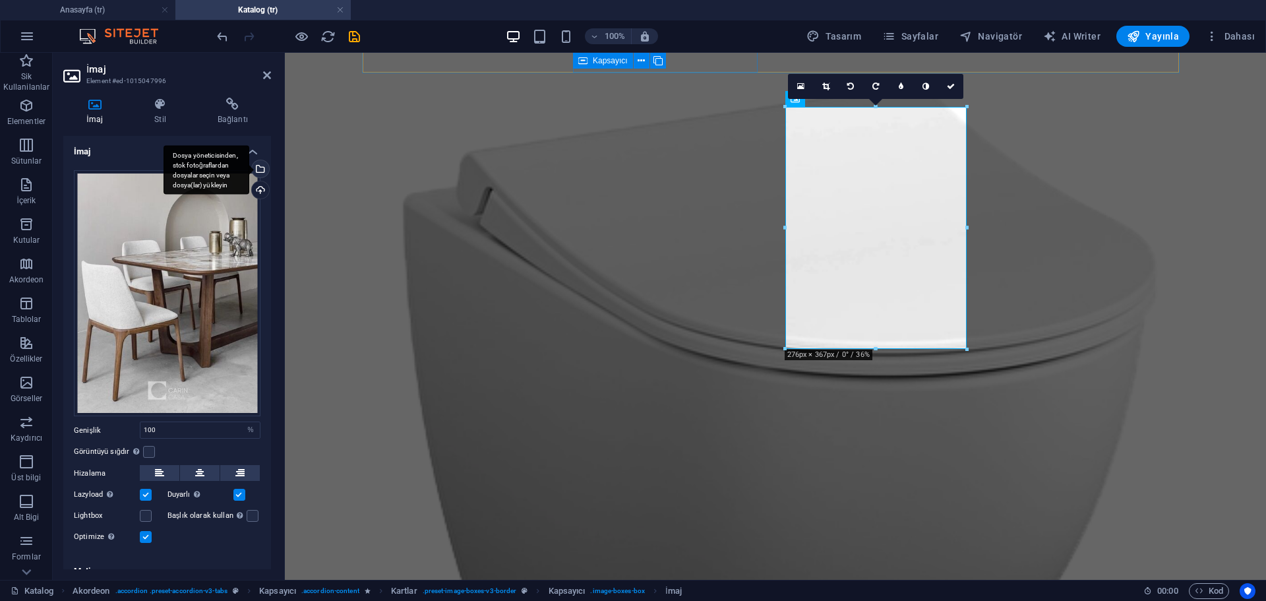
click at [259, 168] on div "Dosya yöneticisinden, stok fotoğraflardan dosyalar seçin veya dosya(lar) yükley…" at bounding box center [259, 170] width 20 height 20
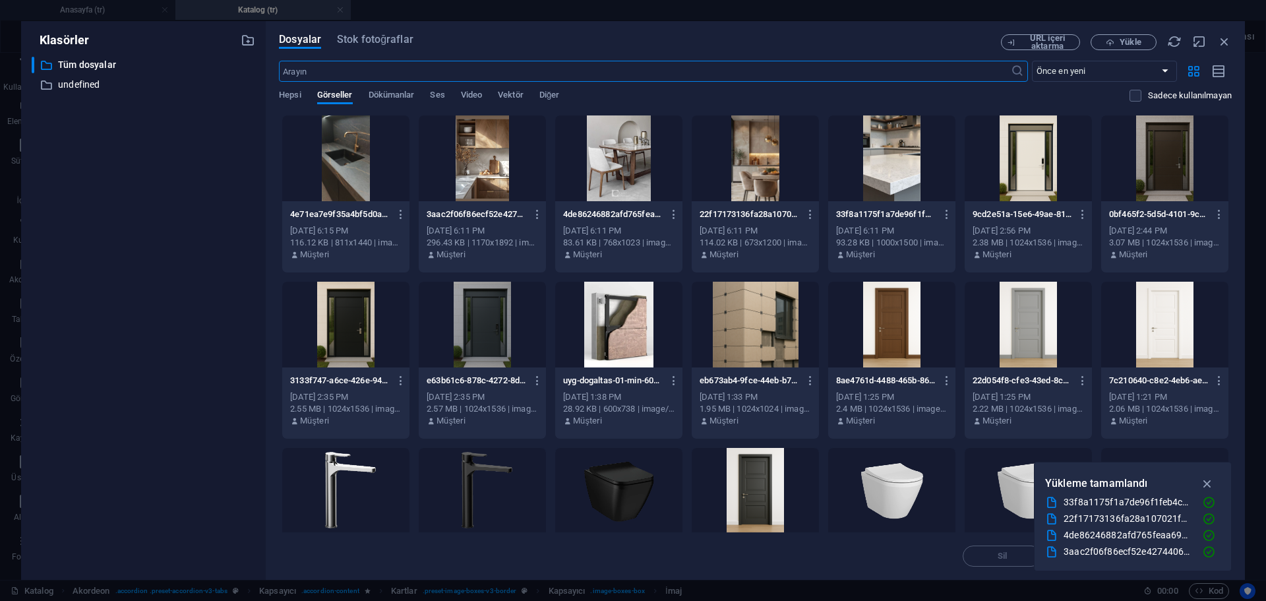
scroll to position [1539, 0]
click at [1118, 44] on span "Yükle" at bounding box center [1124, 42] width 54 height 9
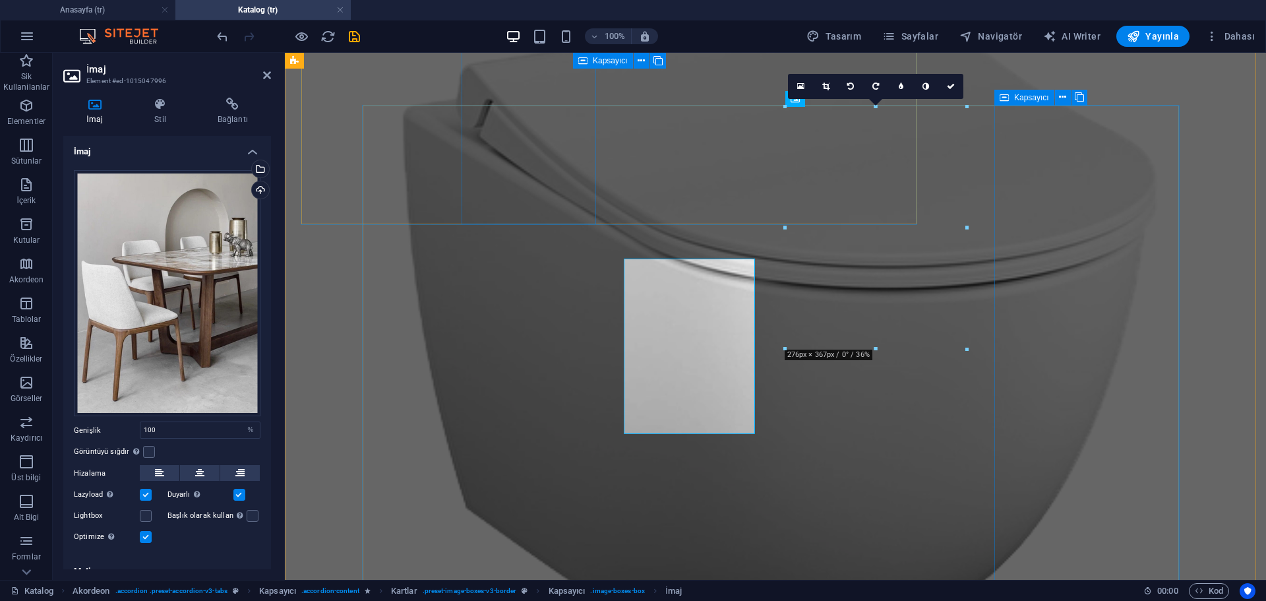
scroll to position [1451, 0]
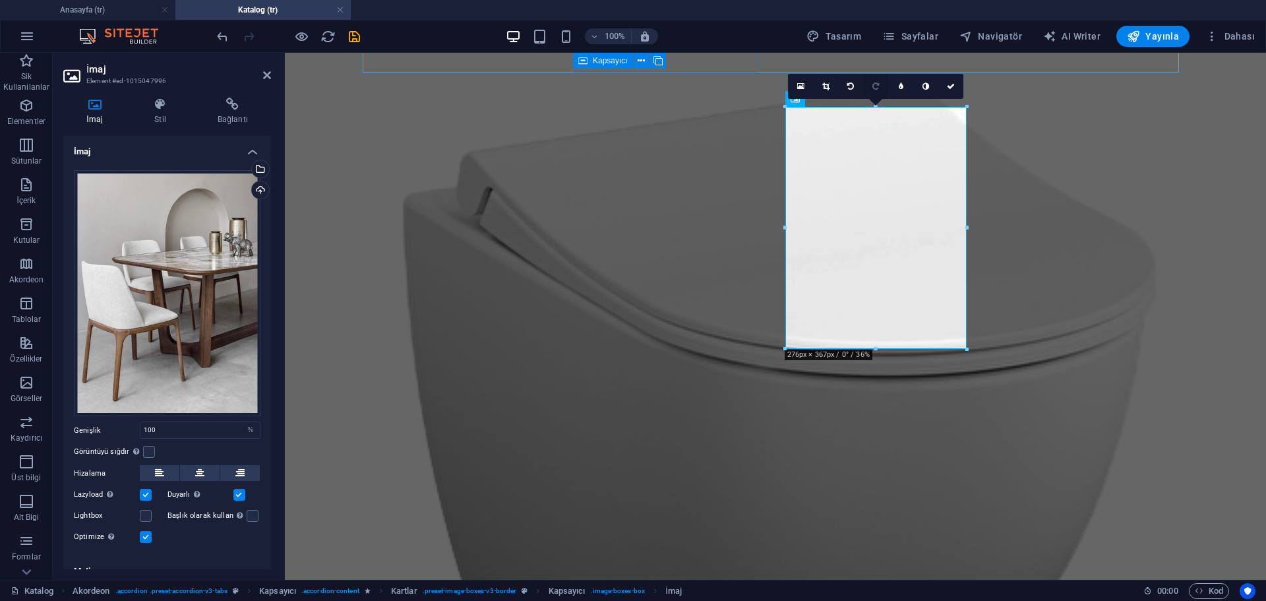
click at [878, 87] on icon at bounding box center [876, 86] width 7 height 8
click at [802, 84] on icon at bounding box center [800, 86] width 7 height 9
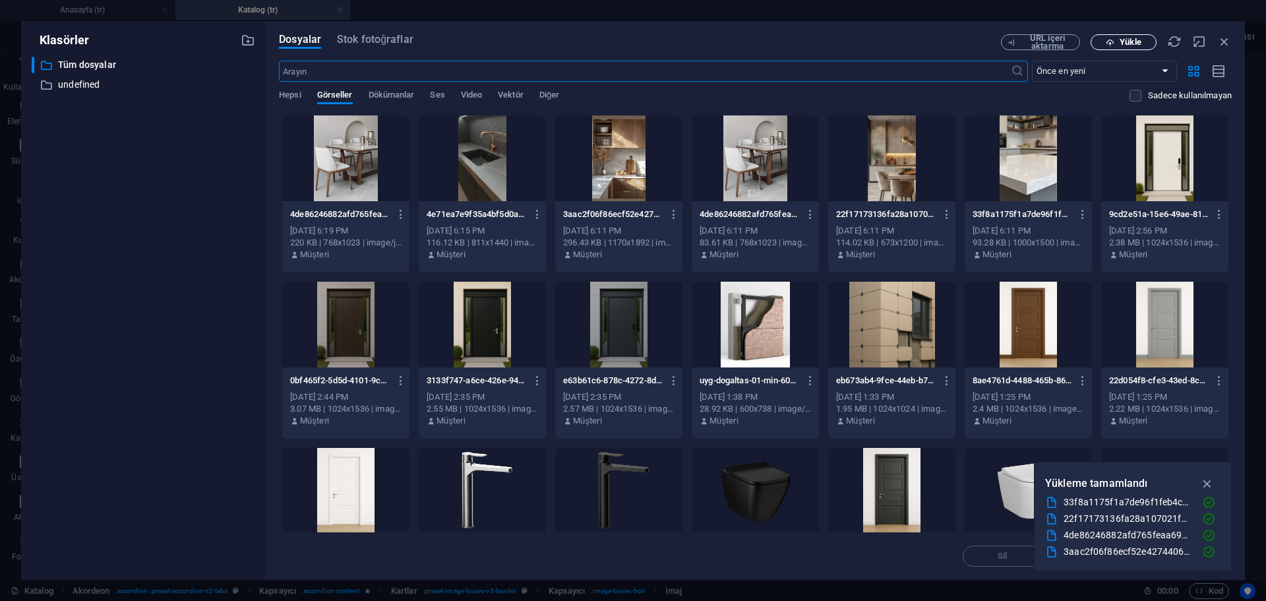
click at [1133, 46] on span "Yükle" at bounding box center [1130, 42] width 21 height 8
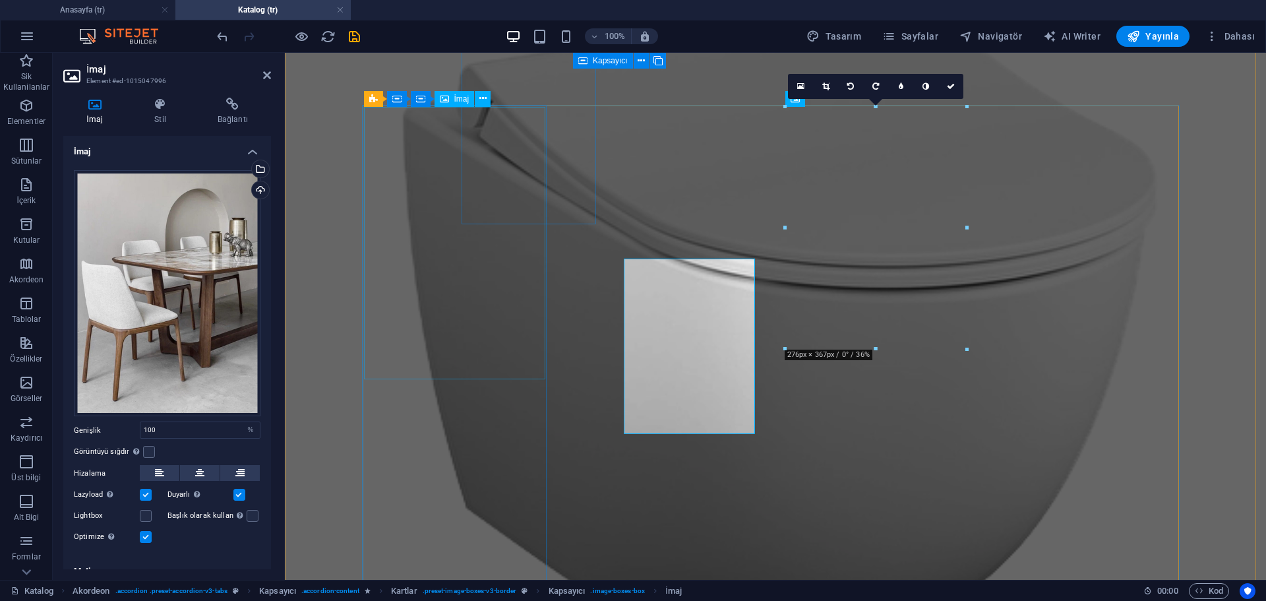
scroll to position [1451, 0]
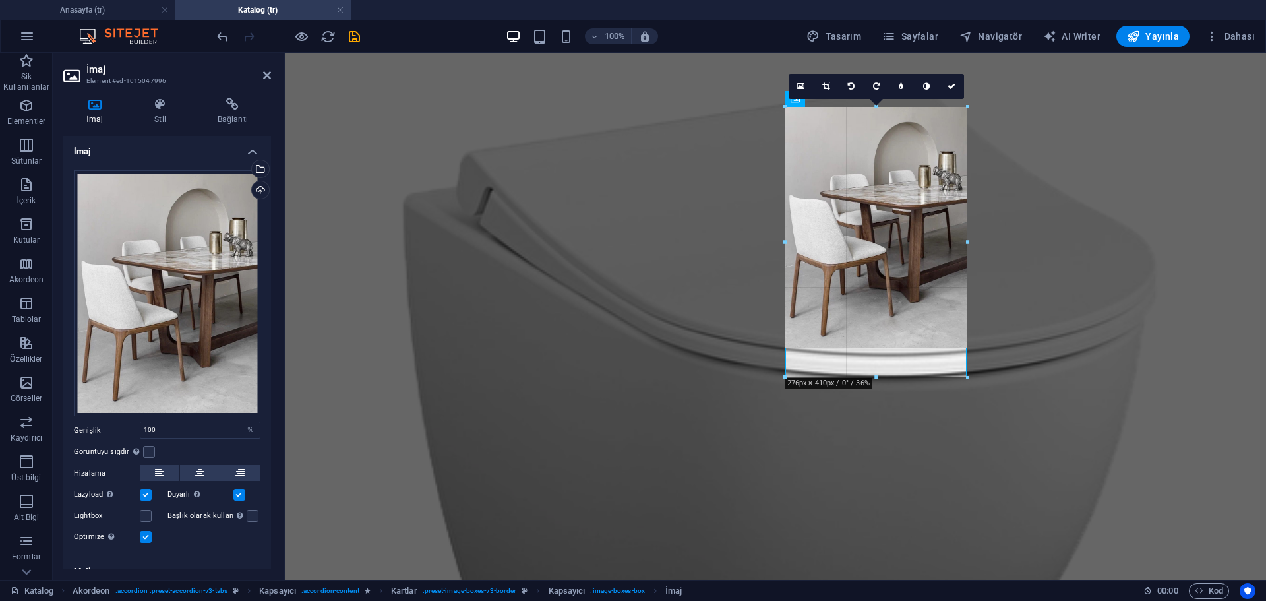
drag, startPoint x: 879, startPoint y: 350, endPoint x: 465, endPoint y: 325, distance: 415.0
type input "275"
select select "px"
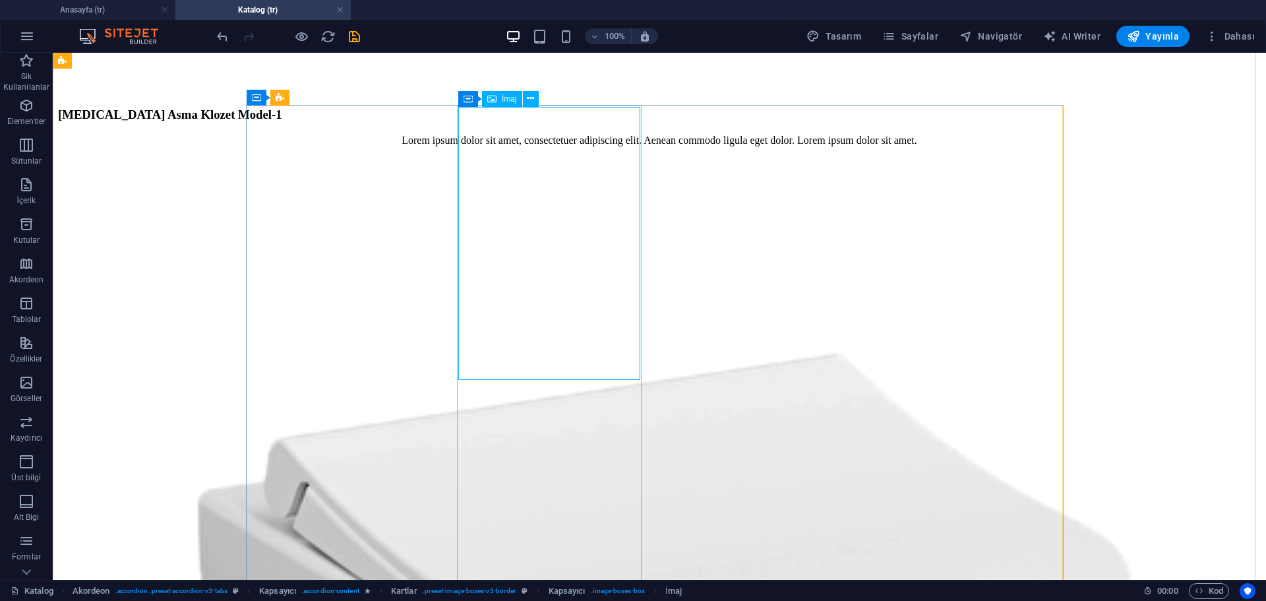
select select "%"
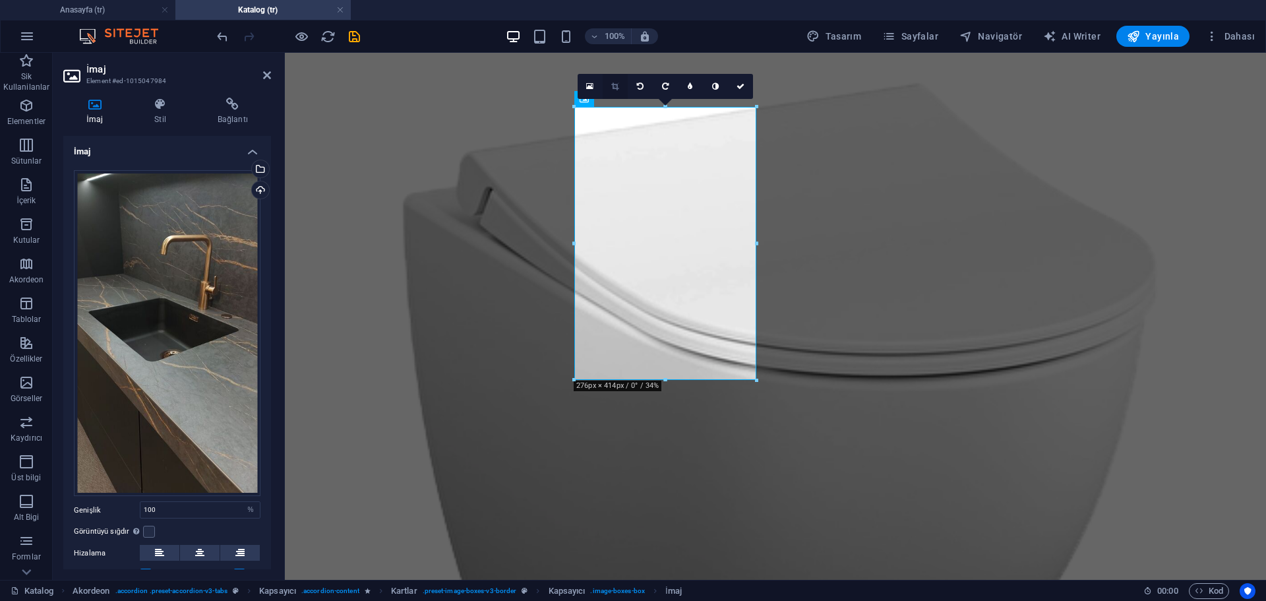
click at [609, 86] on link at bounding box center [615, 86] width 25 height 25
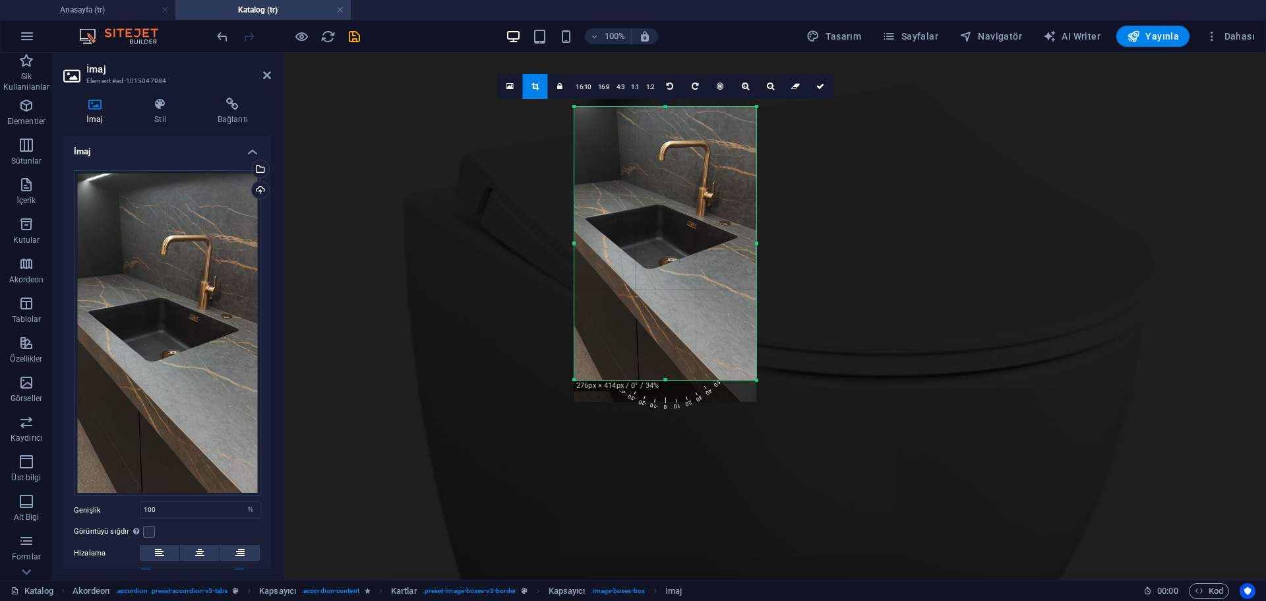
drag, startPoint x: 648, startPoint y: 210, endPoint x: 649, endPoint y: 182, distance: 28.4
click at [649, 182] on div at bounding box center [666, 239] width 182 height 323
drag, startPoint x: 664, startPoint y: 379, endPoint x: 765, endPoint y: 347, distance: 106.4
click at [757, 347] on div "180 170 160 150 140 130 120 110 100 90 80 70 60 50 40 30 20 10 0 -10 -20 -30 -4…" at bounding box center [666, 227] width 182 height 241
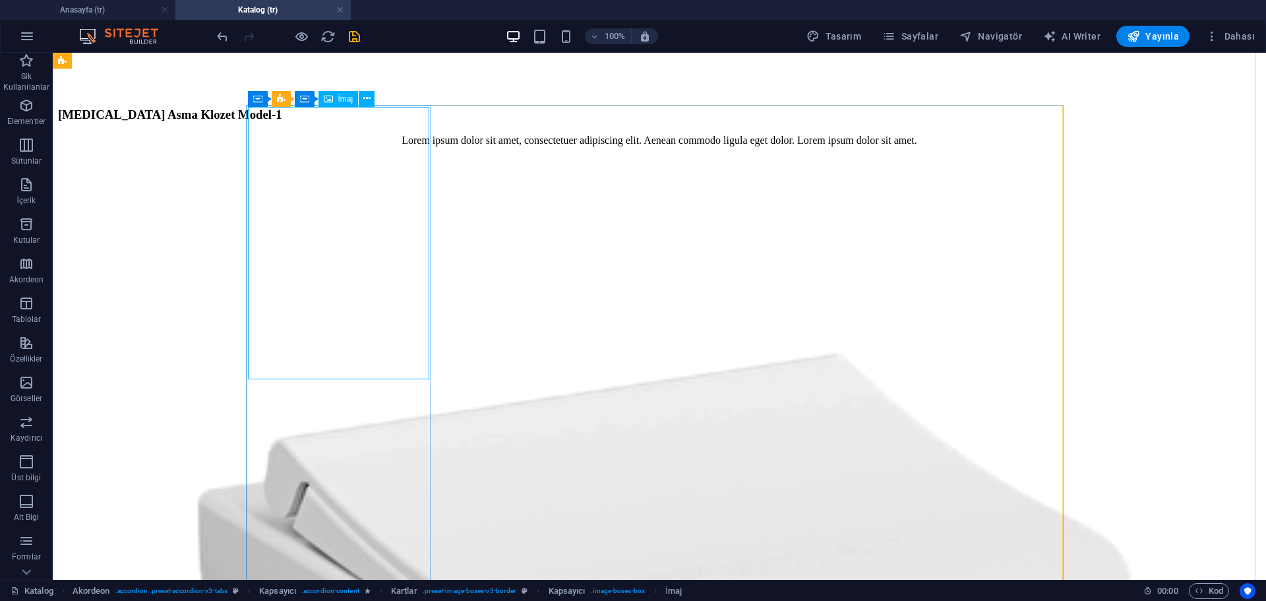
select select "%"
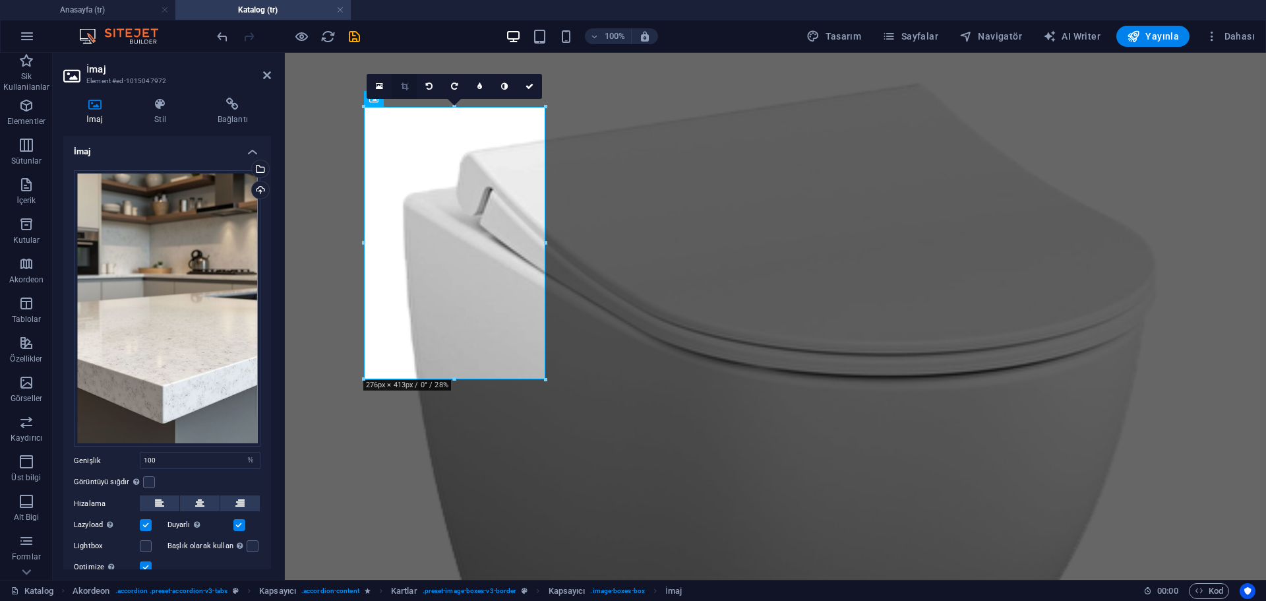
click at [404, 81] on link at bounding box center [404, 86] width 25 height 25
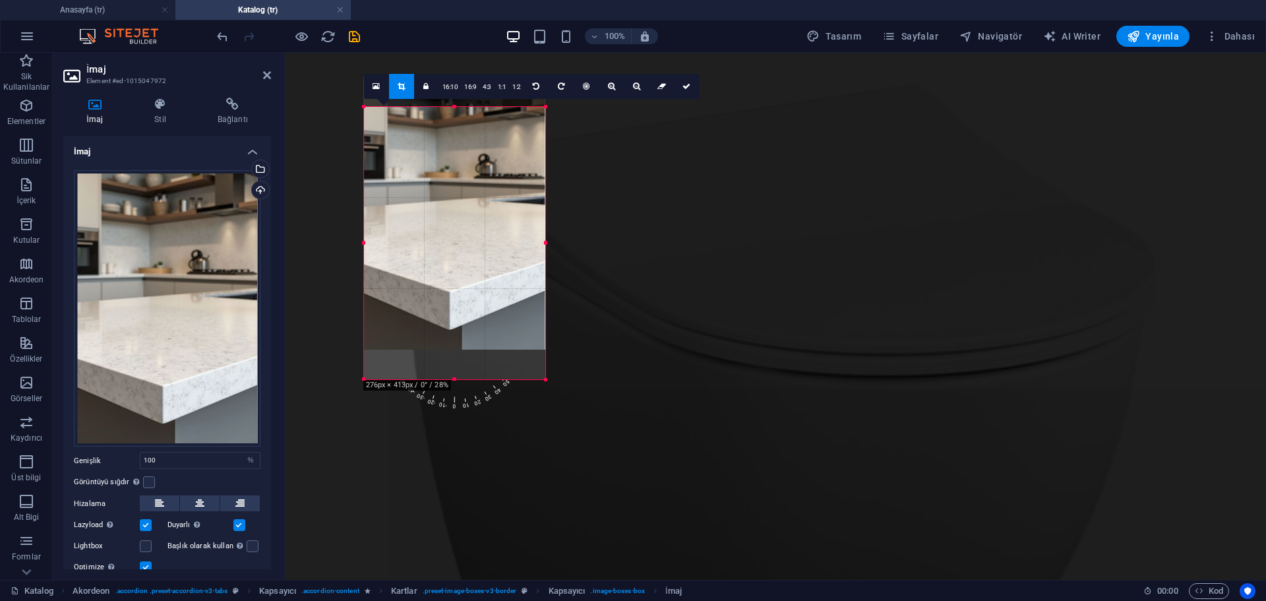
drag, startPoint x: 470, startPoint y: 303, endPoint x: 468, endPoint y: 276, distance: 27.2
click at [468, 276] on div at bounding box center [454, 213] width 182 height 273
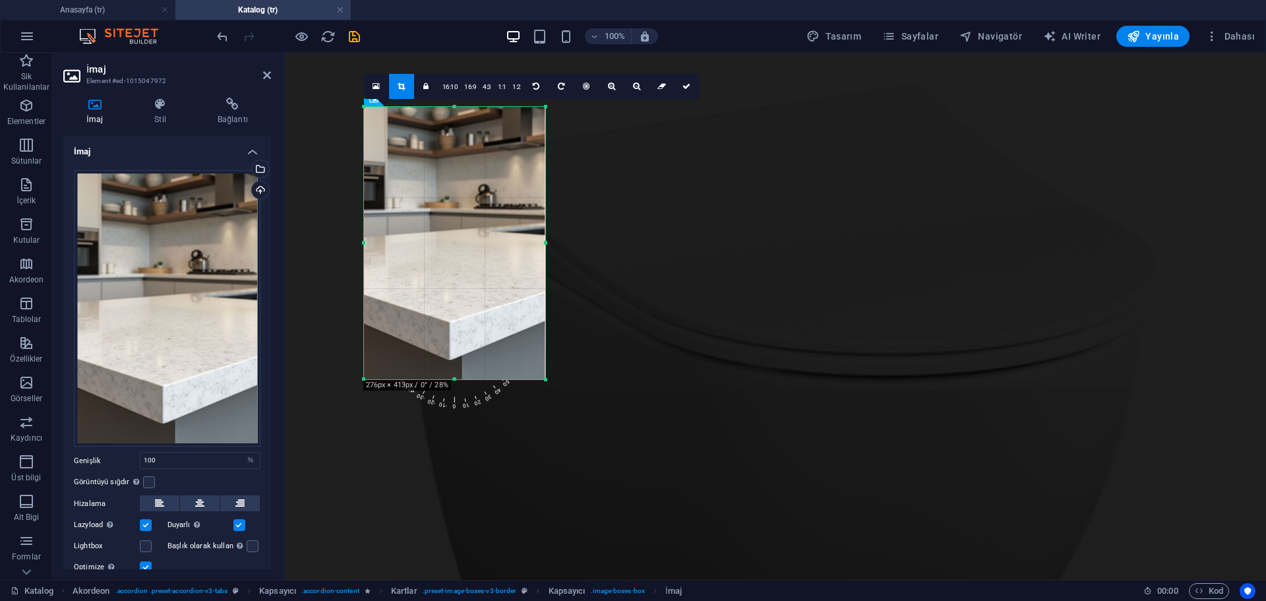
click at [453, 382] on span "-10" at bounding box center [449, 375] width 28 height 75
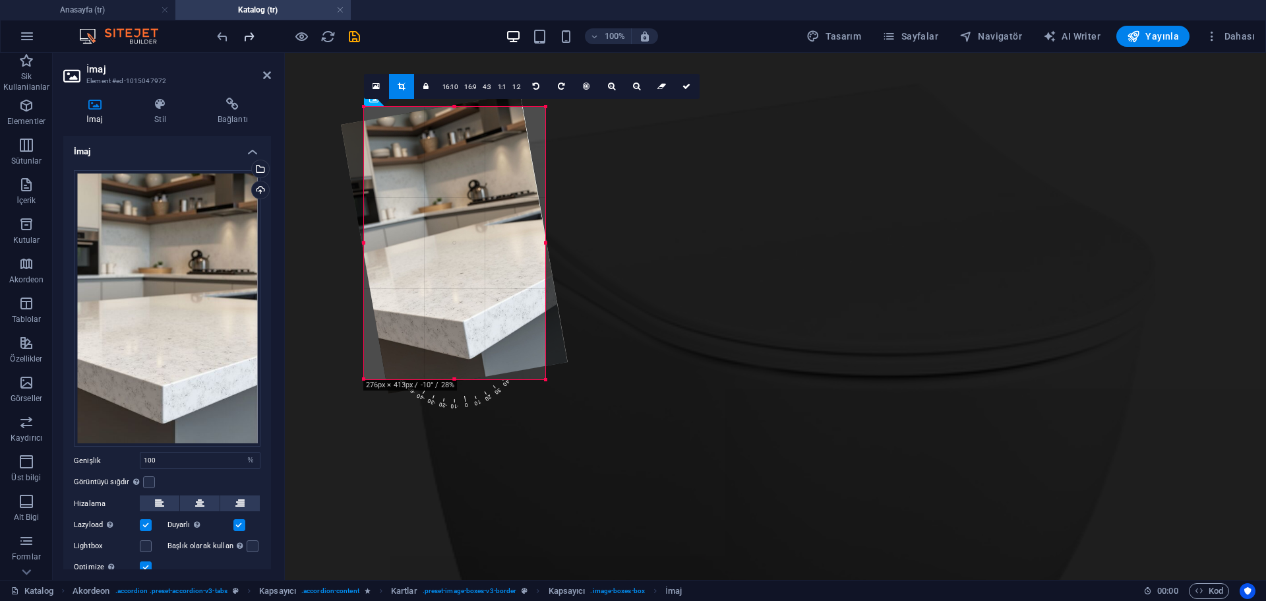
click at [249, 40] on icon "redo" at bounding box center [248, 36] width 15 height 15
click at [529, 89] on link at bounding box center [536, 86] width 25 height 25
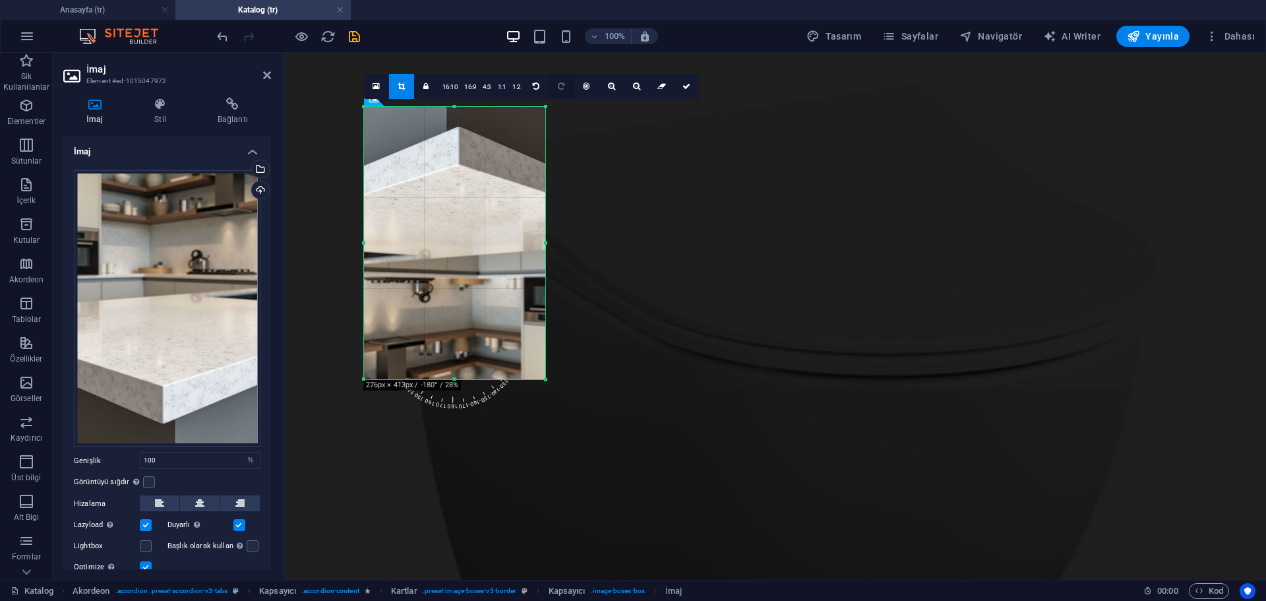
click at [555, 88] on link at bounding box center [561, 86] width 25 height 25
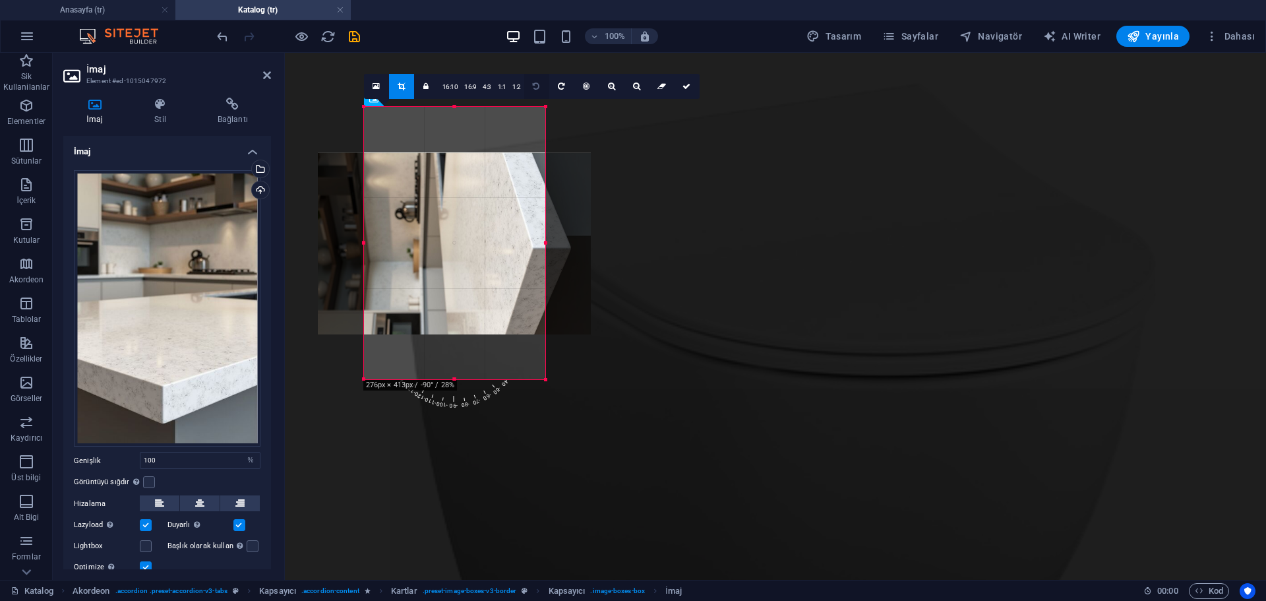
click at [533, 88] on icon at bounding box center [536, 86] width 7 height 8
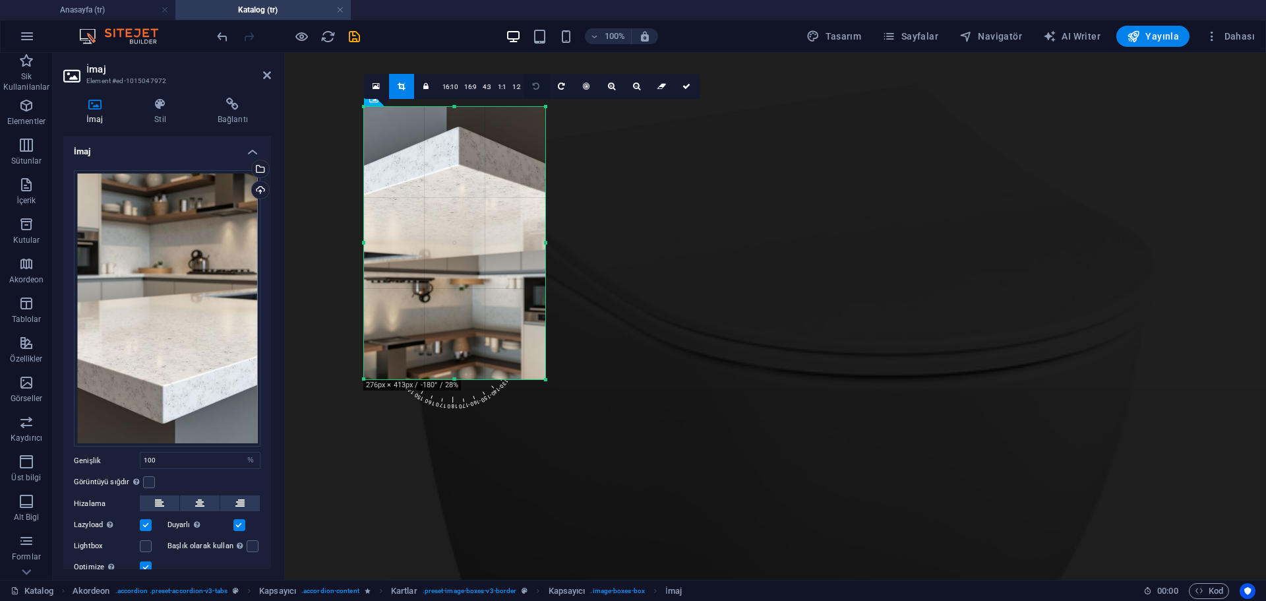
click at [534, 92] on link at bounding box center [536, 86] width 25 height 25
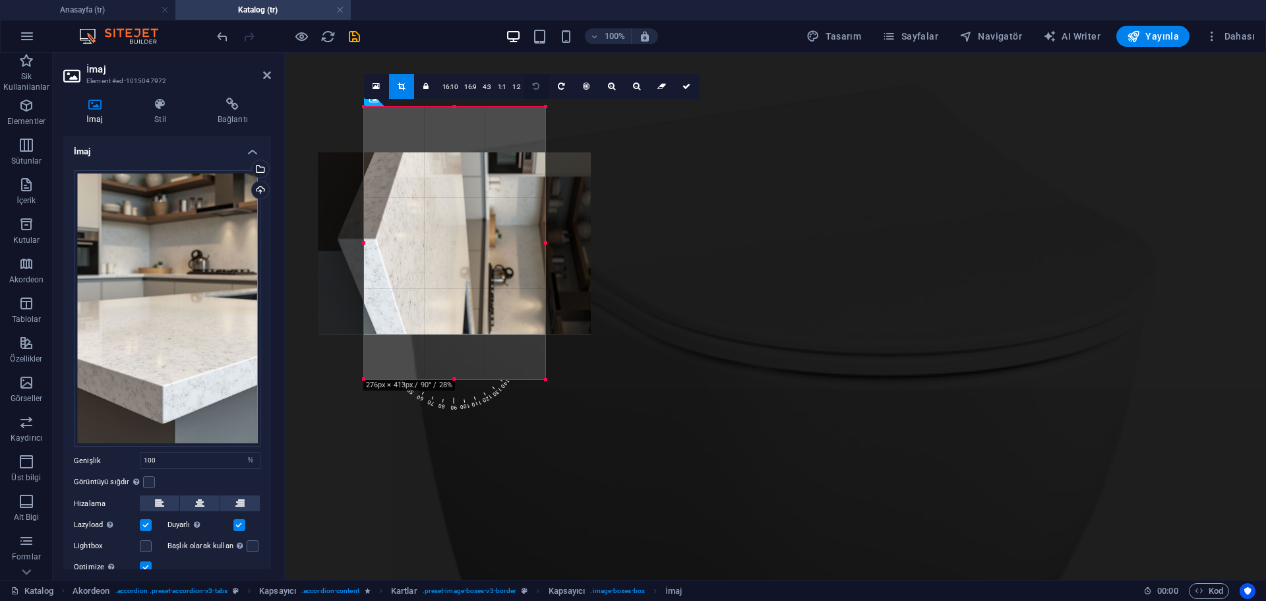
click at [534, 92] on link at bounding box center [536, 86] width 25 height 25
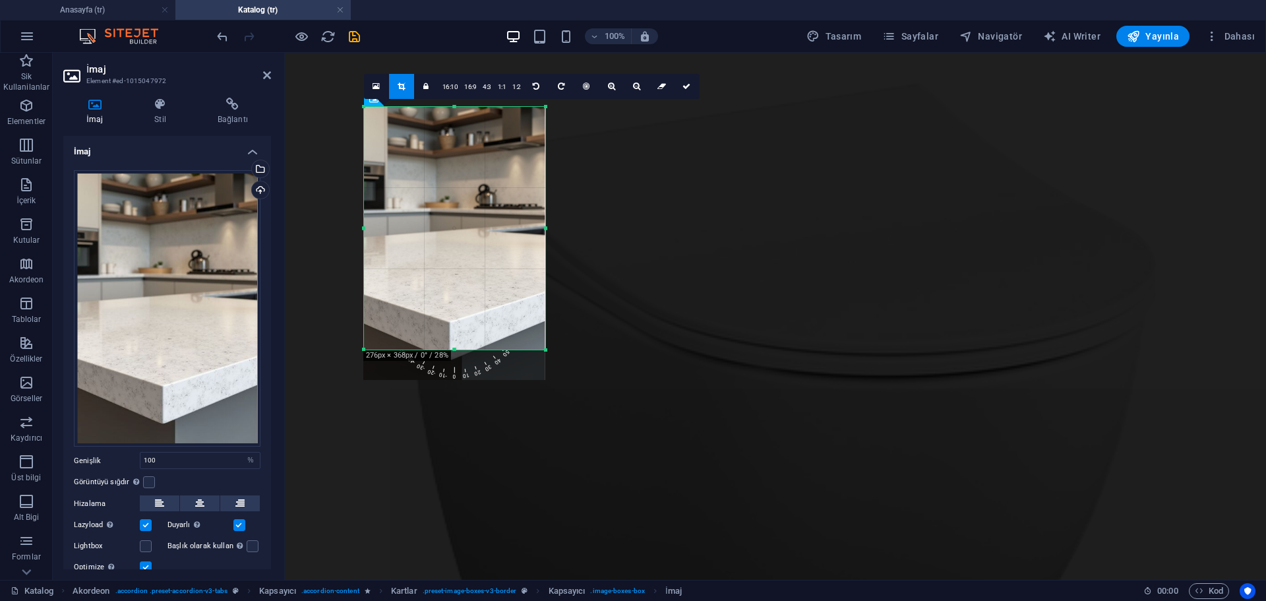
drag, startPoint x: 456, startPoint y: 378, endPoint x: 304, endPoint y: 296, distance: 172.7
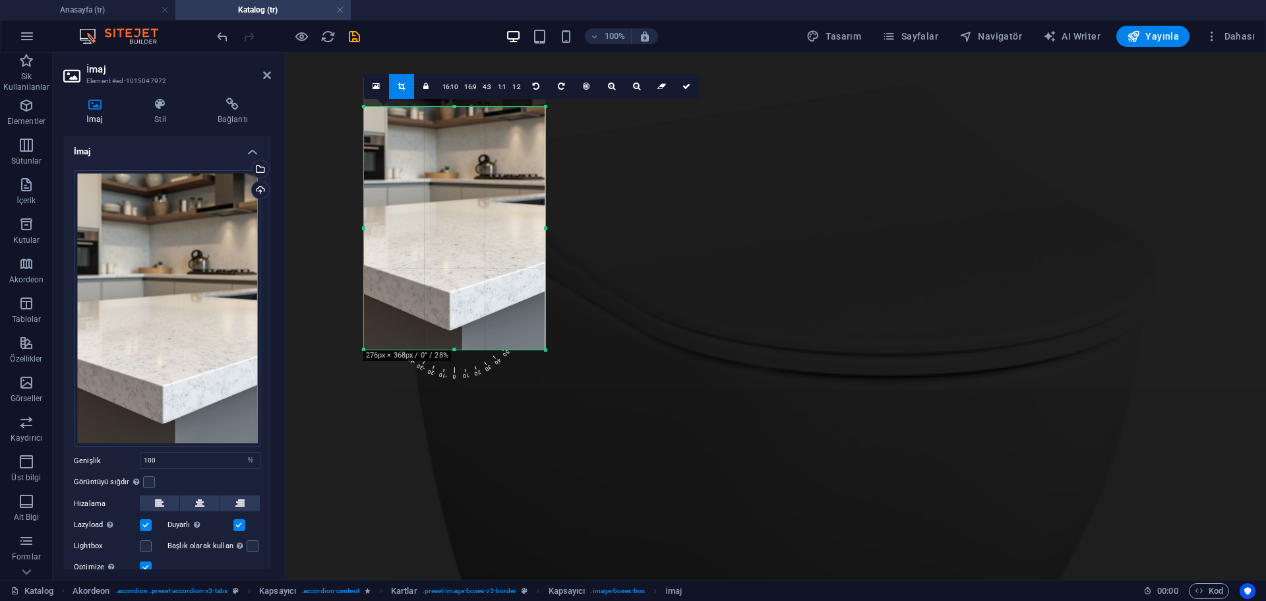
drag, startPoint x: 453, startPoint y: 323, endPoint x: 453, endPoint y: 294, distance: 29.0
click at [453, 294] on div at bounding box center [454, 213] width 182 height 273
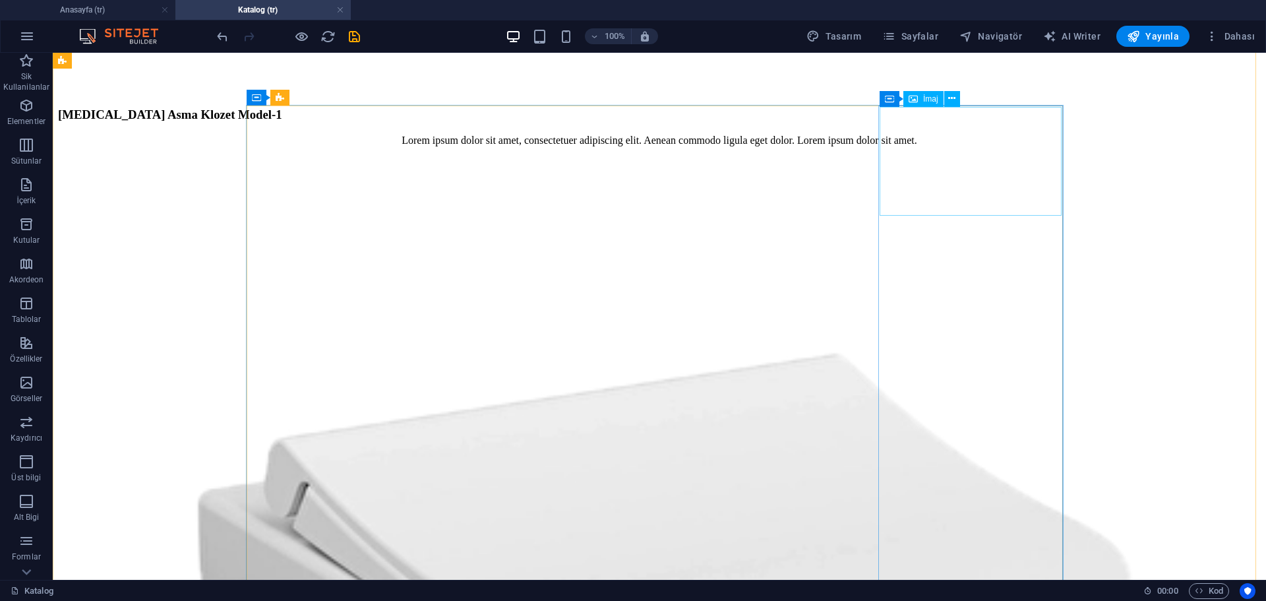
select select "%"
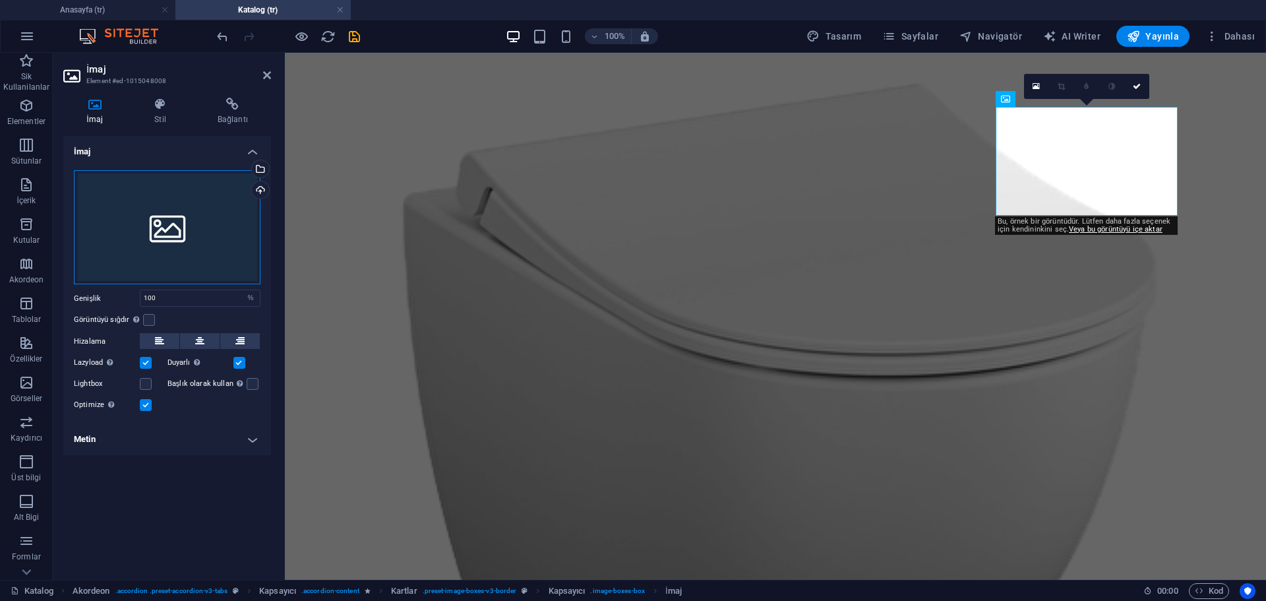
click at [210, 205] on div "Dosyaları buraya sürükleyin, dosyaları seçmek için tıklayın veya Dosyalardan ya…" at bounding box center [167, 227] width 187 height 115
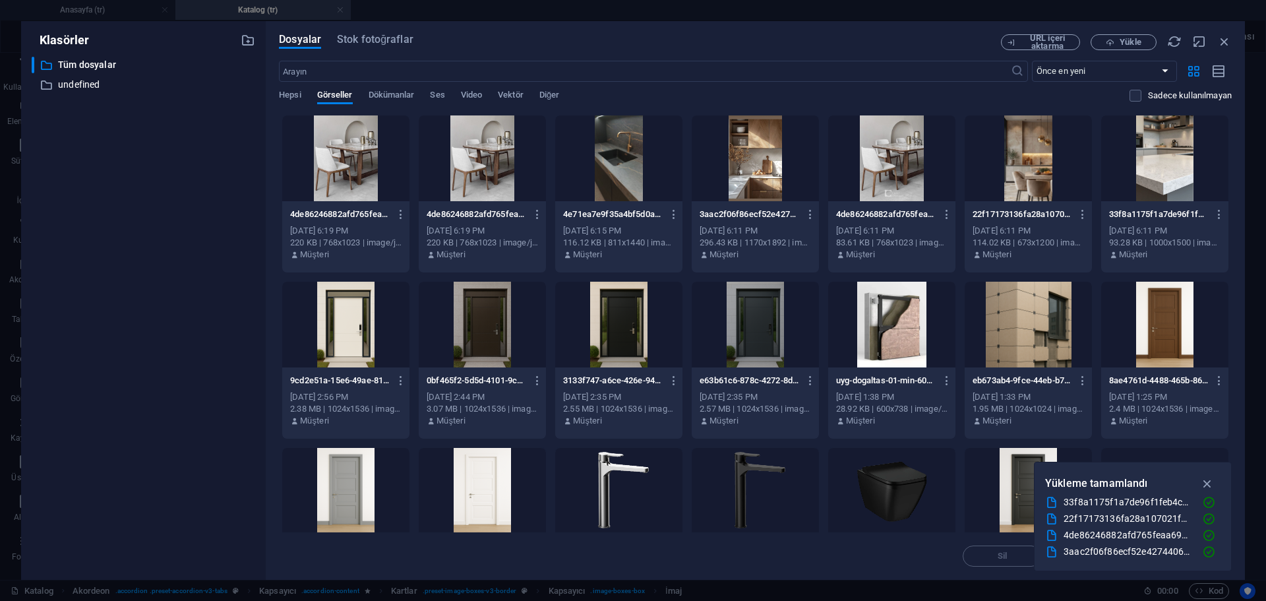
click at [766, 170] on div at bounding box center [755, 158] width 127 height 86
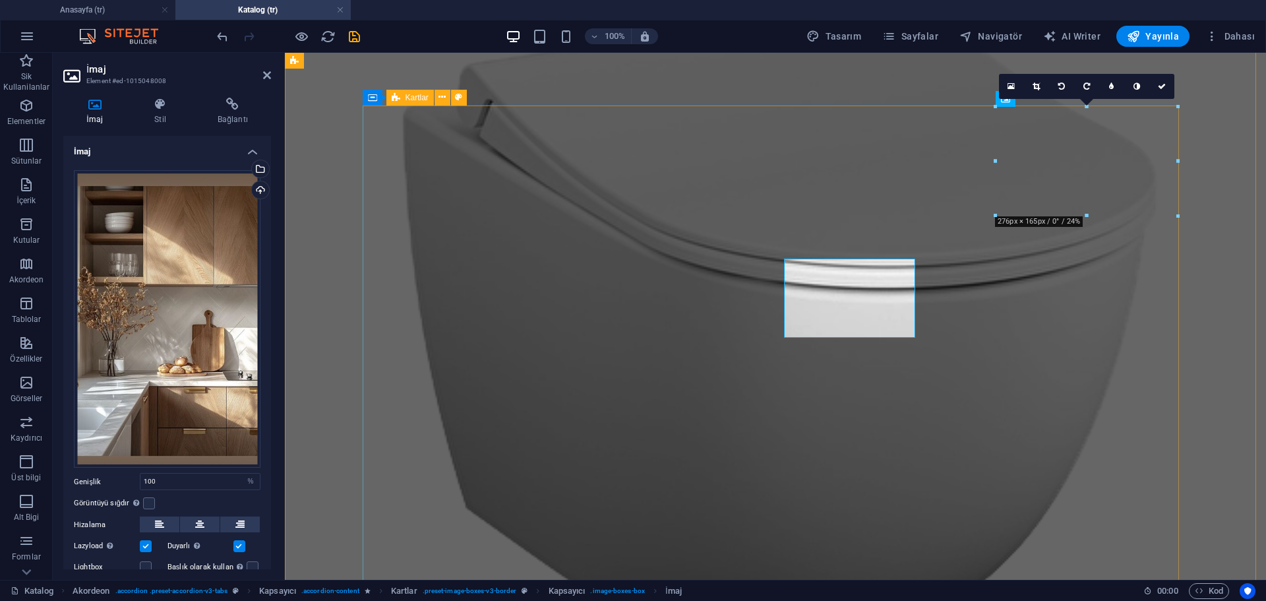
scroll to position [1451, 0]
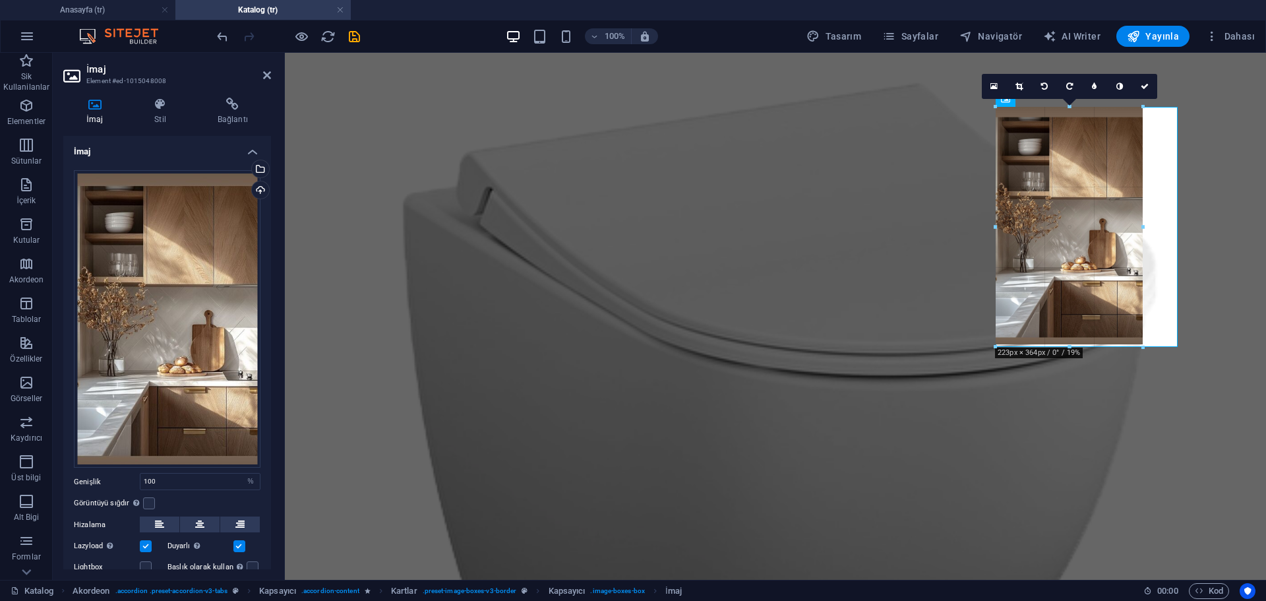
drag, startPoint x: 1087, startPoint y: 401, endPoint x: 957, endPoint y: 350, distance: 139.5
type input "221"
select select "px"
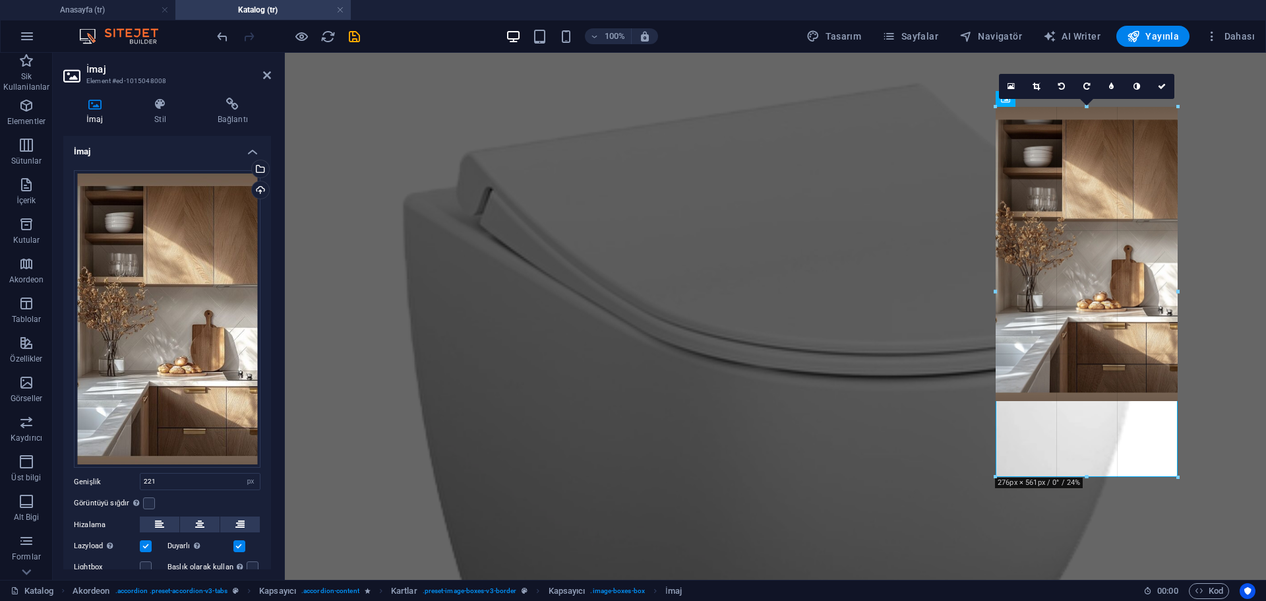
drag, startPoint x: 1142, startPoint y: 346, endPoint x: 1186, endPoint y: 361, distance: 46.1
type input "275"
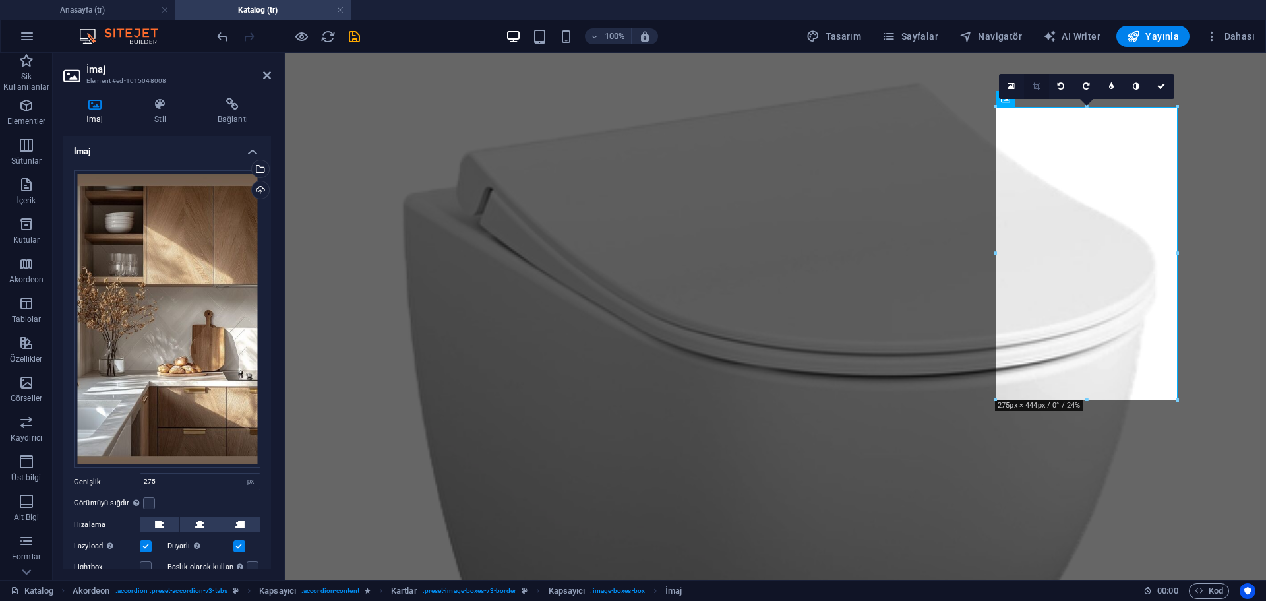
click at [1041, 88] on link at bounding box center [1036, 86] width 25 height 25
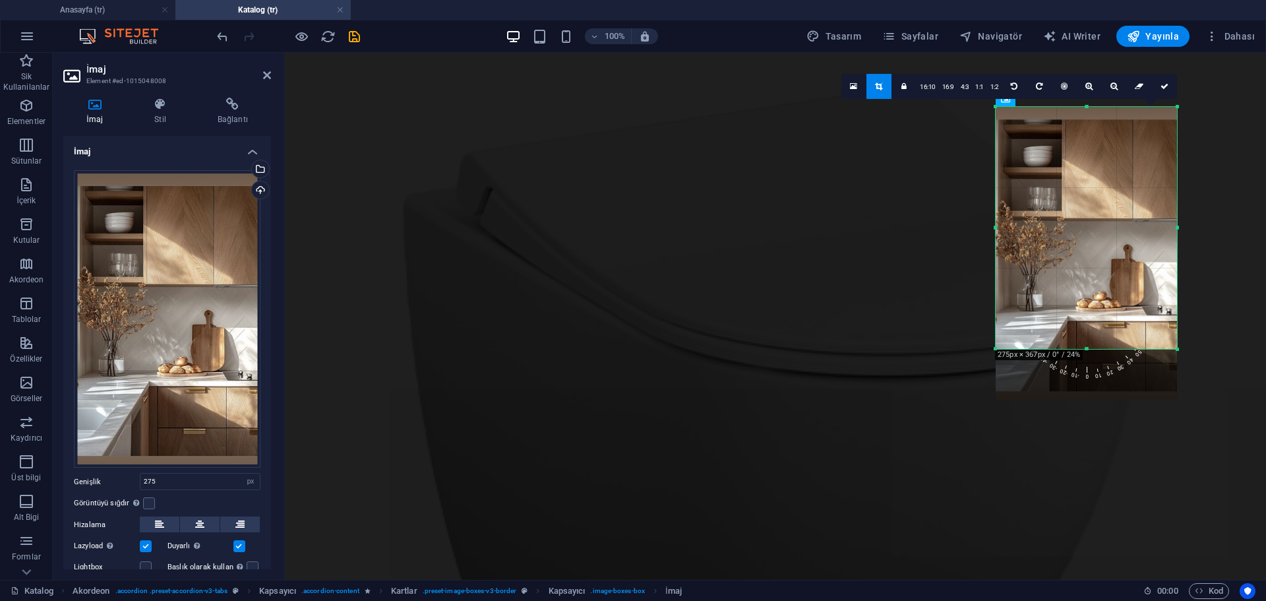
drag, startPoint x: 1088, startPoint y: 400, endPoint x: 682, endPoint y: 297, distance: 419.3
click at [1096, 290] on div at bounding box center [1086, 254] width 181 height 294
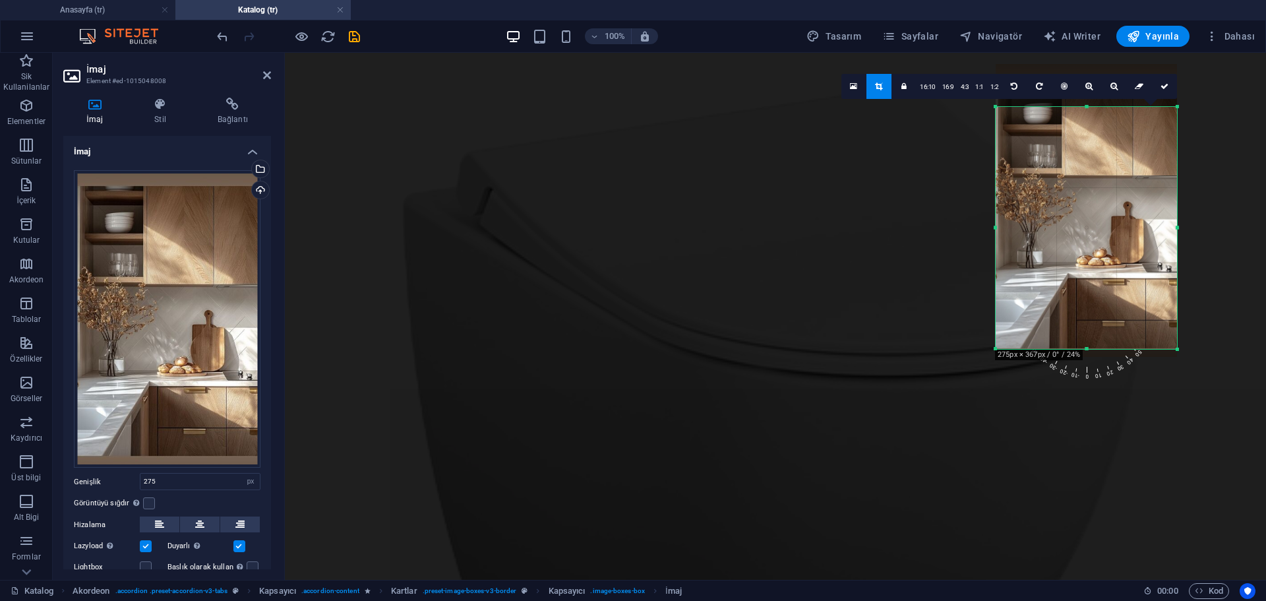
drag, startPoint x: 1096, startPoint y: 290, endPoint x: 1095, endPoint y: 247, distance: 42.2
click at [1095, 247] on div at bounding box center [1086, 211] width 181 height 294
click at [1168, 82] on icon at bounding box center [1165, 86] width 8 height 8
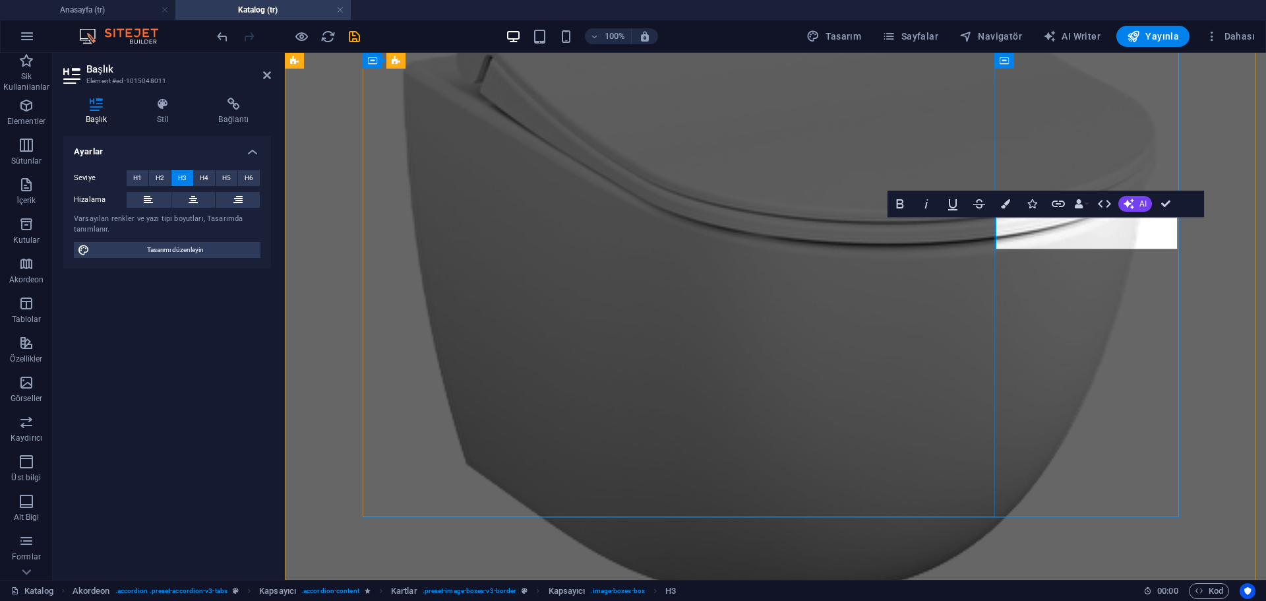
drag, startPoint x: 1093, startPoint y: 241, endPoint x: 1084, endPoint y: 242, distance: 8.6
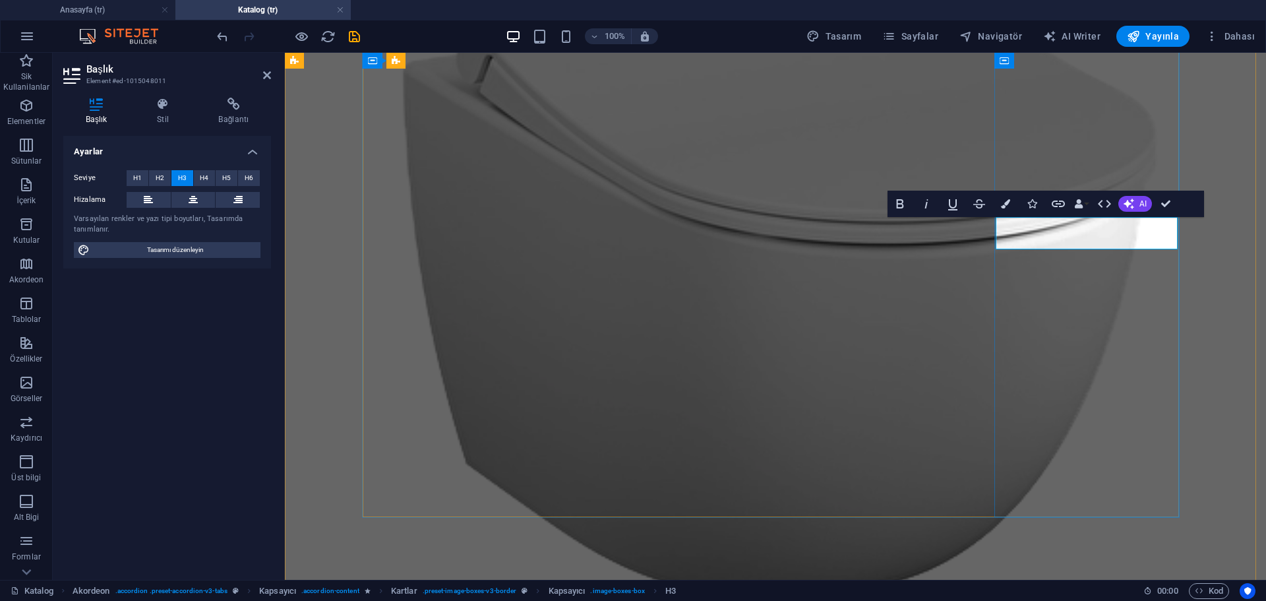
drag, startPoint x: 1116, startPoint y: 241, endPoint x: 1195, endPoint y: 243, distance: 78.5
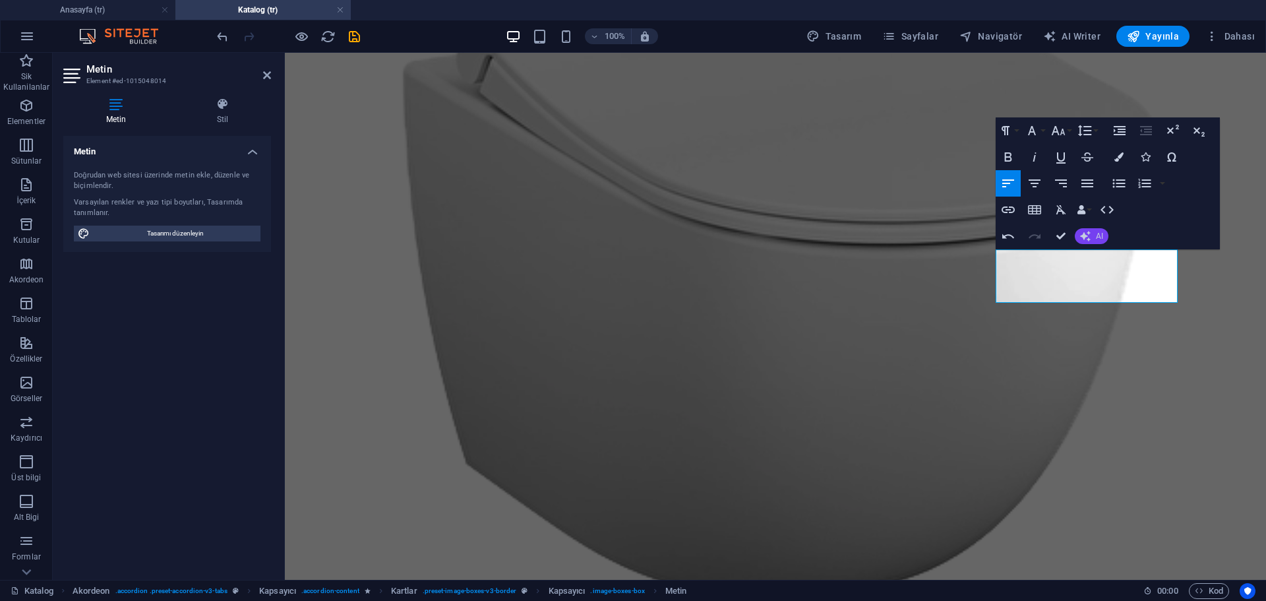
click at [1093, 238] on button "AI" at bounding box center [1092, 236] width 34 height 16
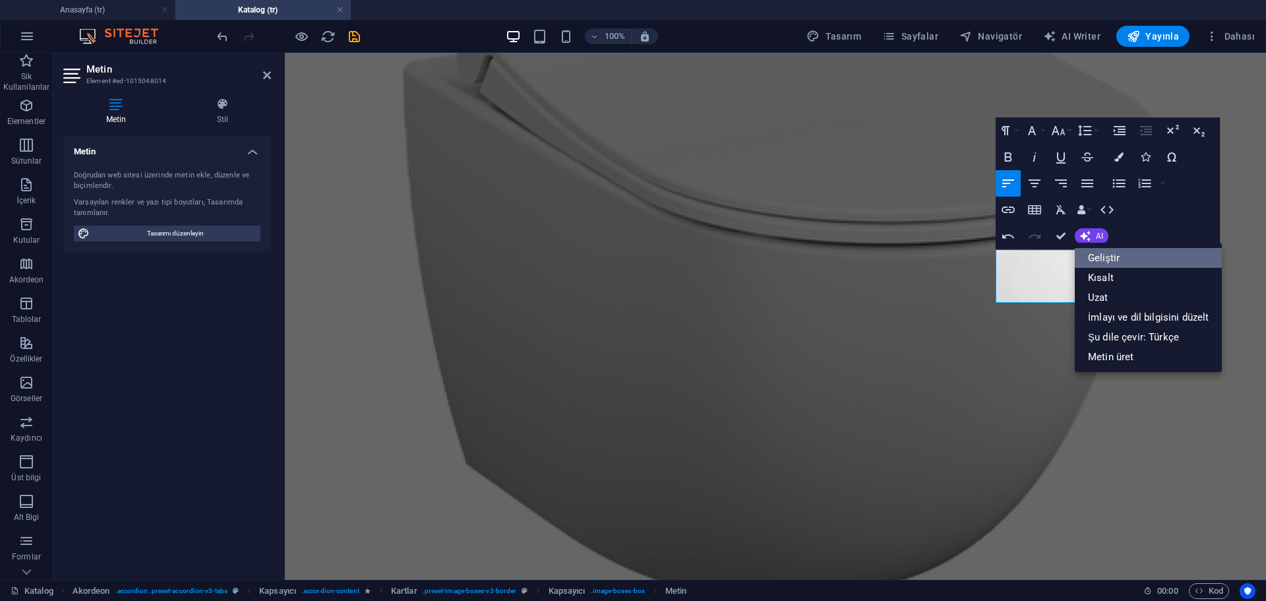
click at [1120, 254] on link "Geliştir" at bounding box center [1148, 258] width 147 height 20
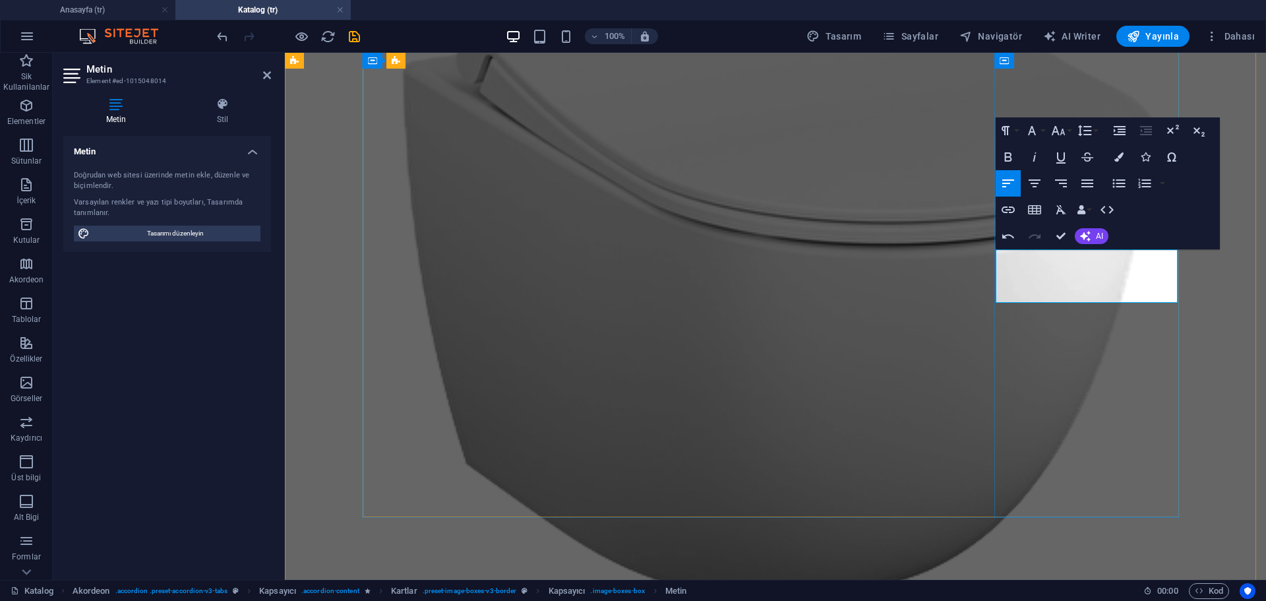
click at [1096, 242] on button "AI" at bounding box center [1092, 236] width 34 height 16
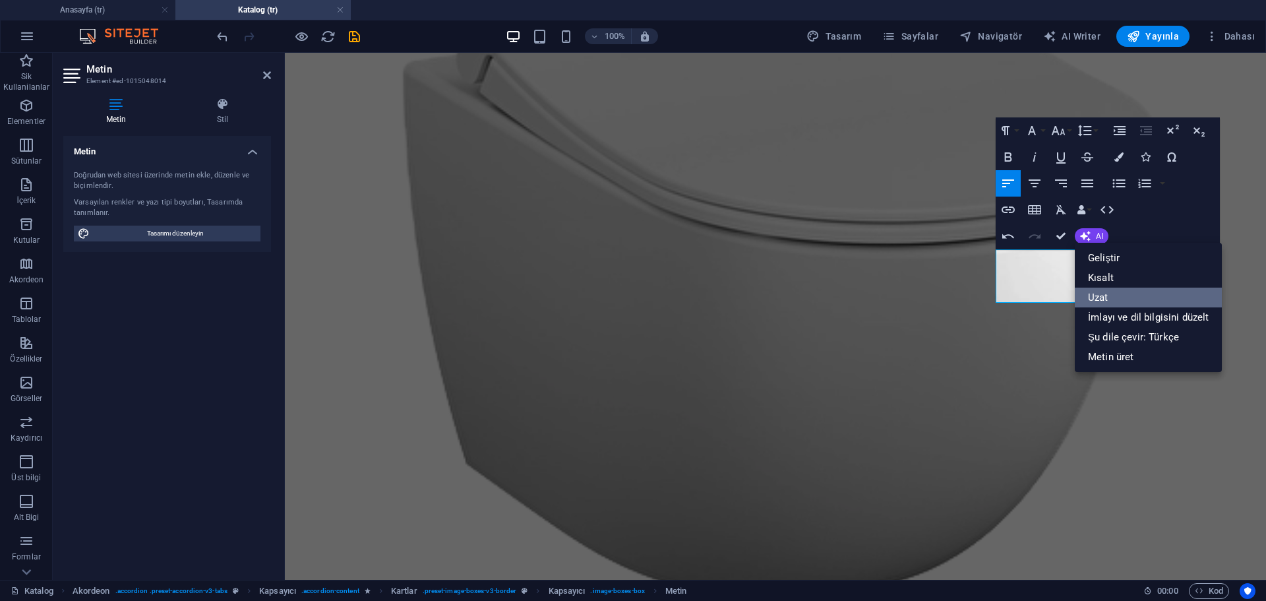
click at [1111, 292] on link "Uzat" at bounding box center [1148, 298] width 147 height 20
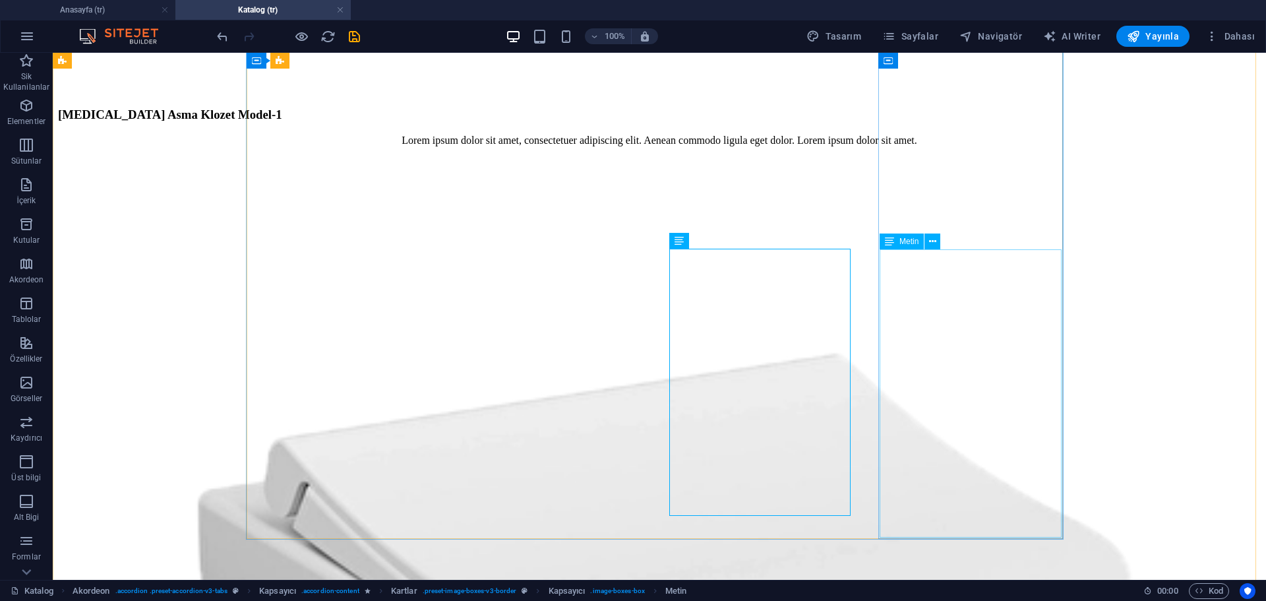
scroll to position [1319, 0]
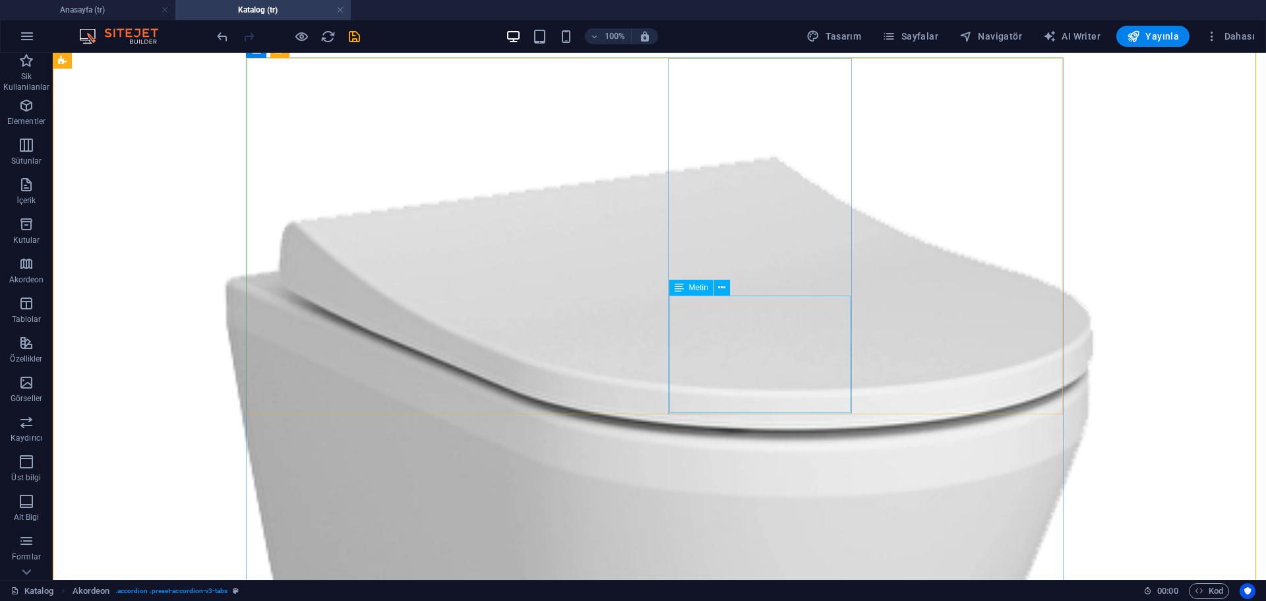
scroll to position [594, 0]
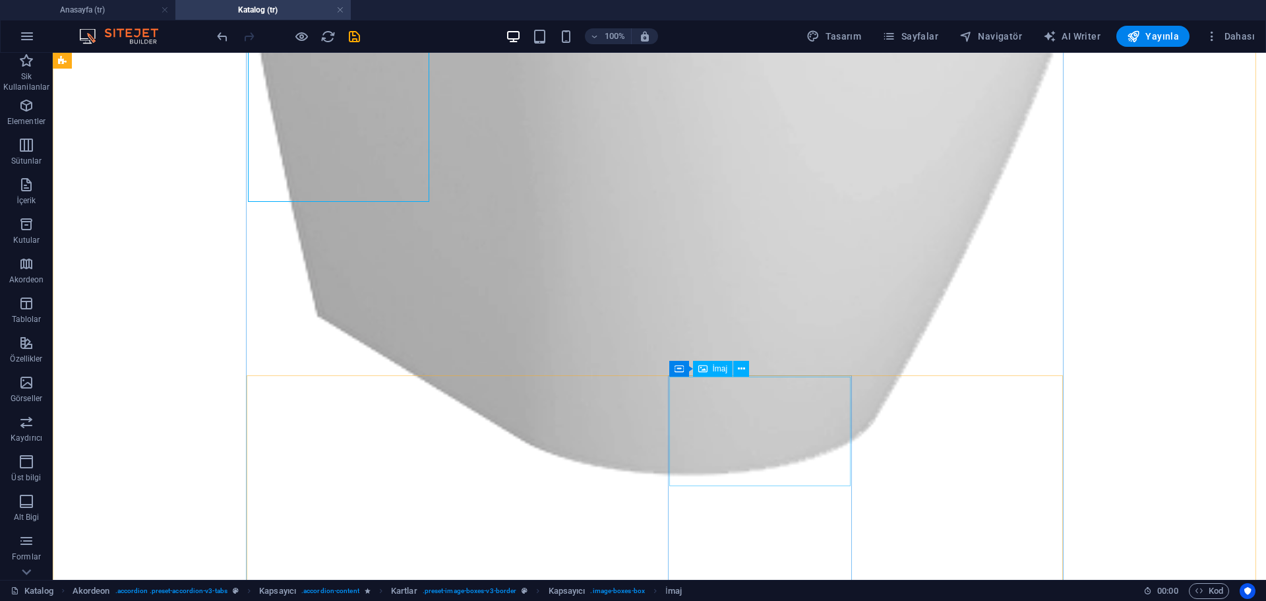
scroll to position [528, 0]
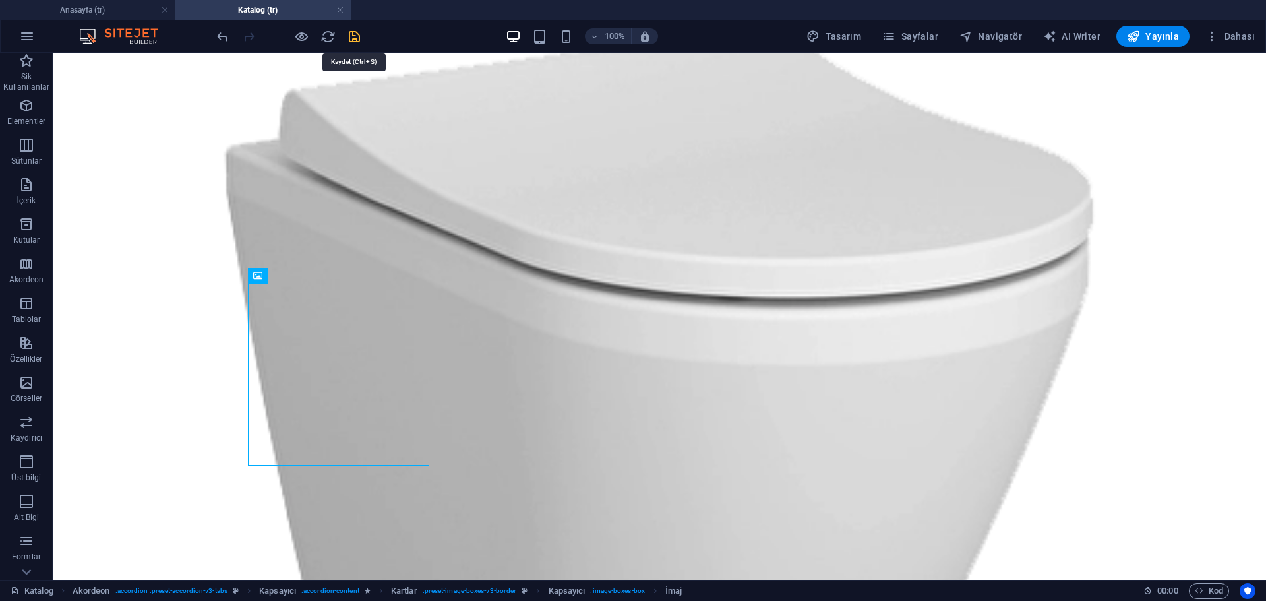
click at [351, 37] on icon "save" at bounding box center [354, 36] width 15 height 15
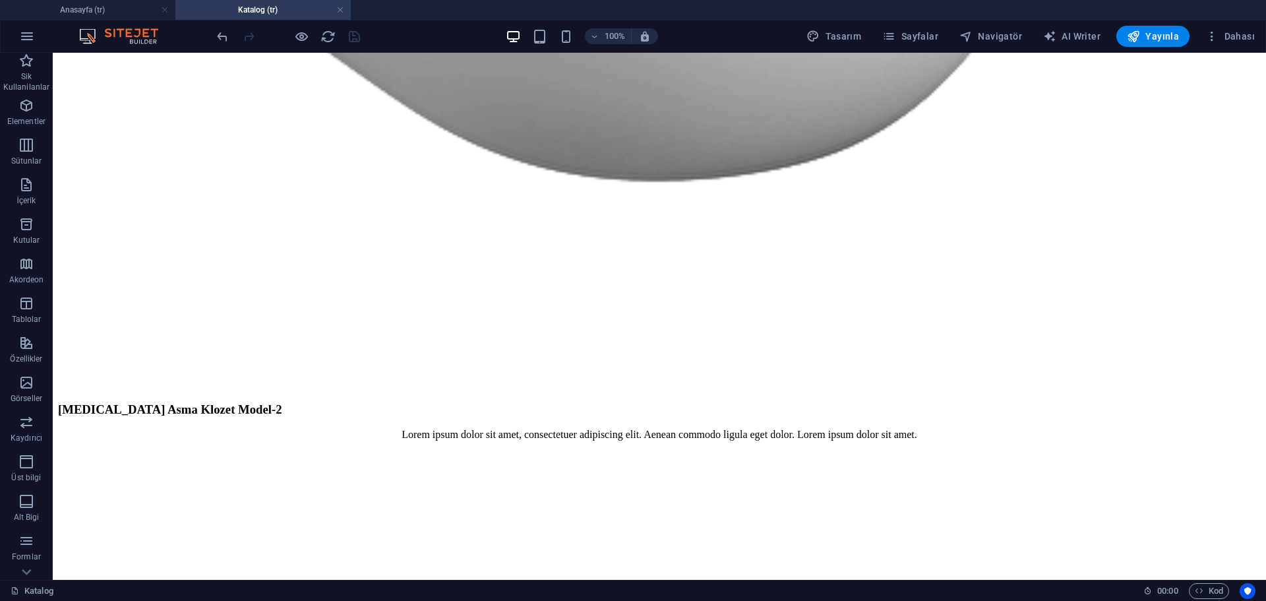
scroll to position [2416, 0]
